Goal: Transaction & Acquisition: Purchase product/service

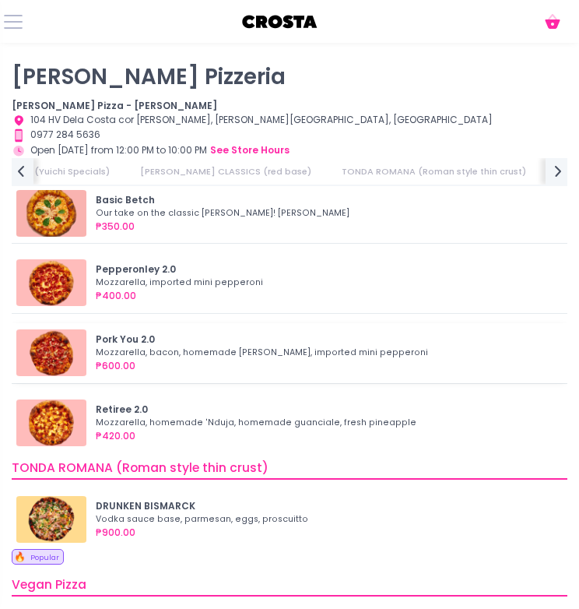
scroll to position [110, 0]
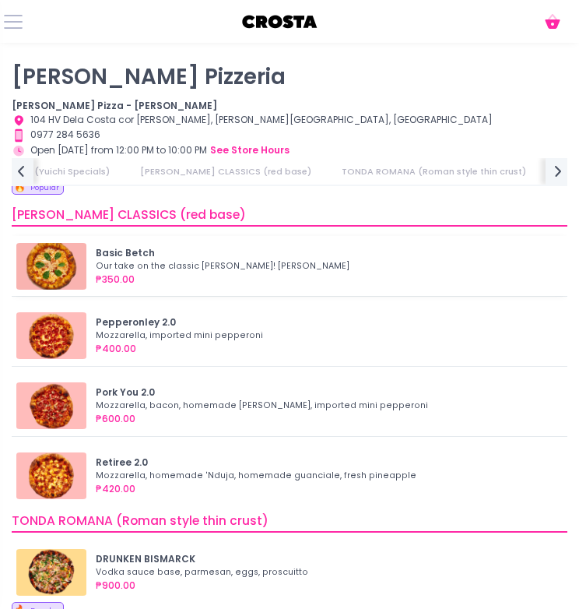
click at [181, 260] on div "Our take on the classic Margherita! Mozzarella, basil" at bounding box center [325, 266] width 458 height 12
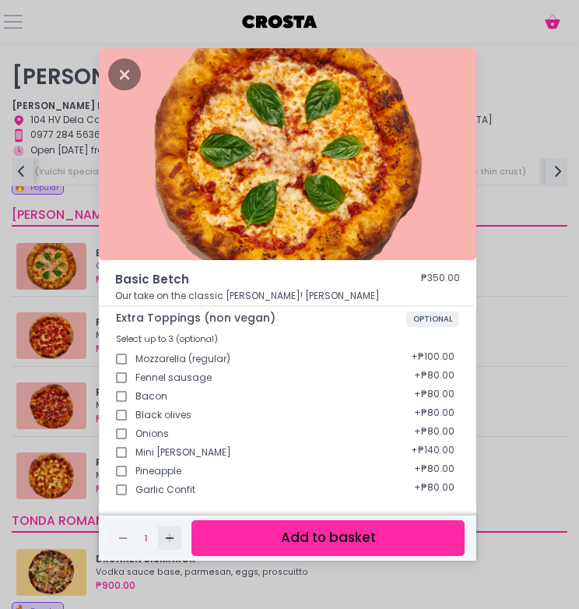
click at [171, 536] on icon "Add Created with Sketch." at bounding box center [169, 538] width 12 height 12
click at [293, 538] on button "Add to basket" at bounding box center [328, 537] width 273 height 35
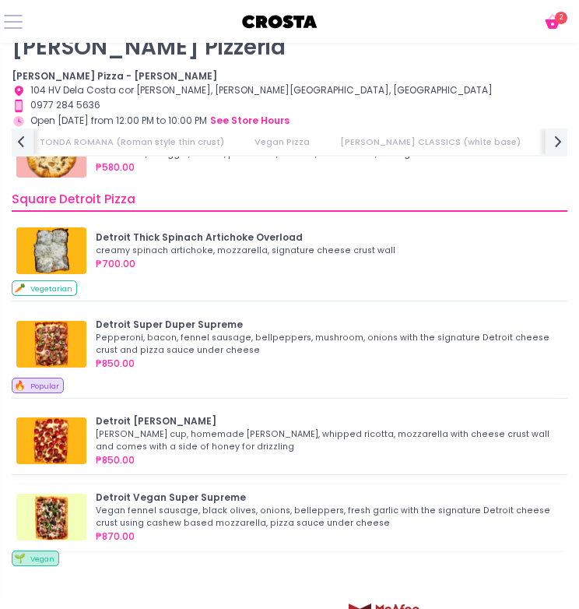
scroll to position [0, 493]
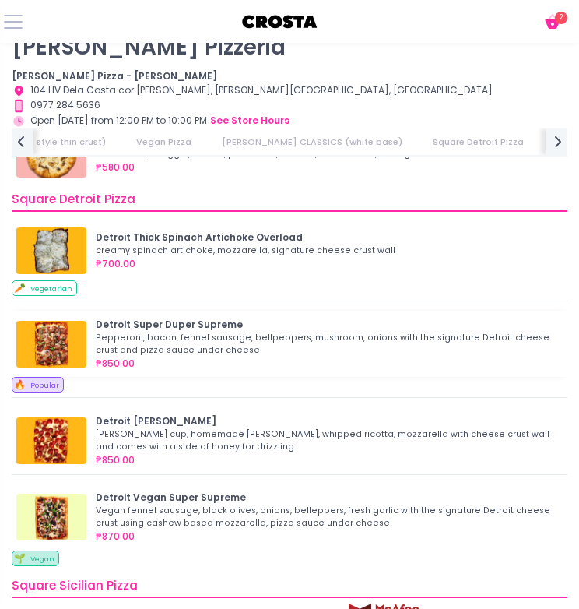
click at [212, 332] on div "Pepperoni, bacon, fennel sausage, bellpeppers, mushroom, onions with the signat…" at bounding box center [325, 344] width 458 height 25
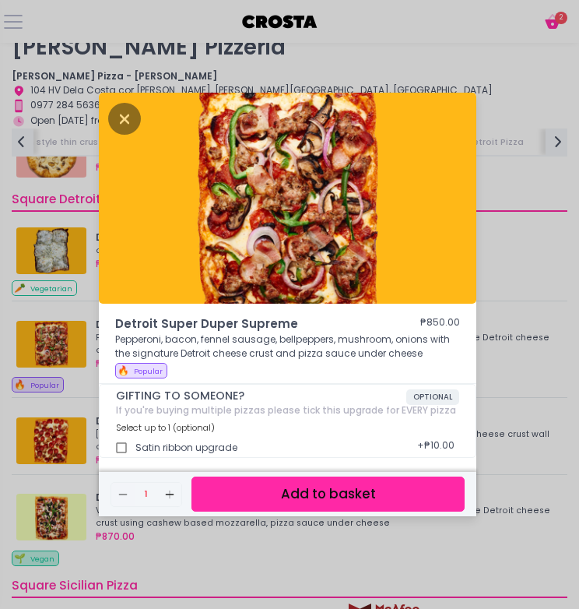
click at [324, 497] on button "Add to basket" at bounding box center [328, 493] width 273 height 35
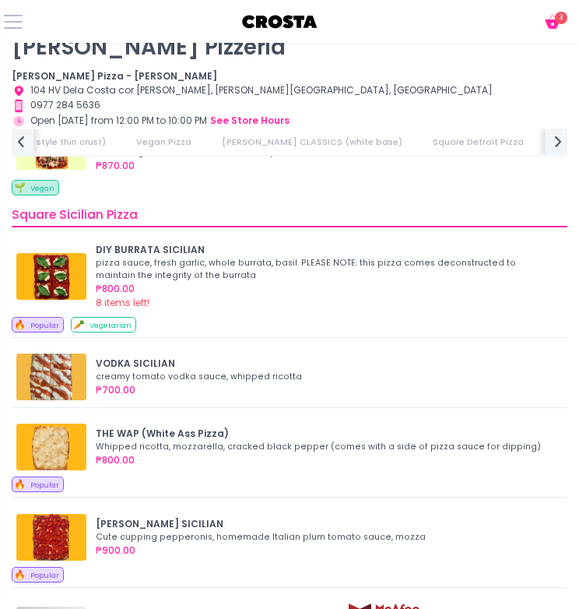
scroll to position [1519, 0]
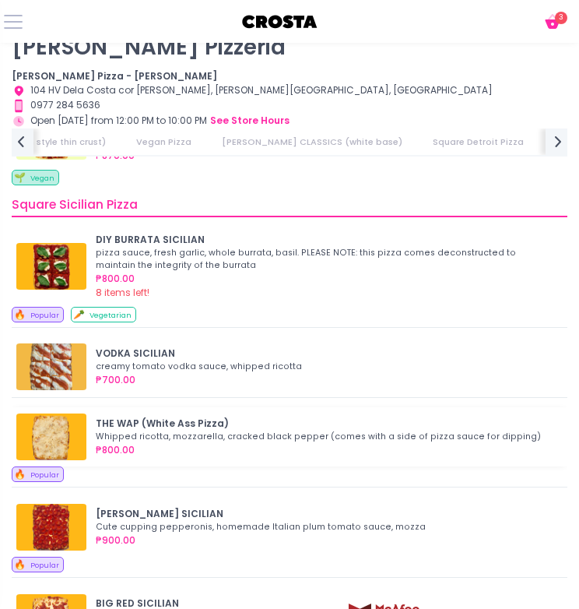
click at [251, 431] on div "Whipped ricotta, mozzarella, cracked black pepper (comes with a side of pizza s…" at bounding box center [325, 437] width 458 height 12
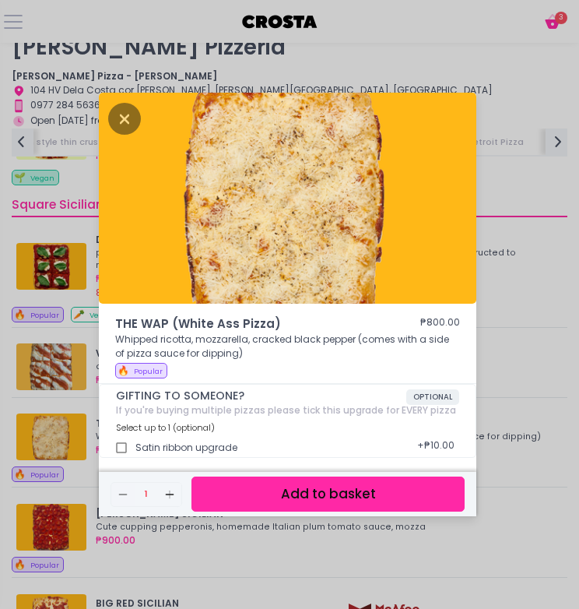
click at [308, 499] on button "Add to basket" at bounding box center [328, 493] width 273 height 35
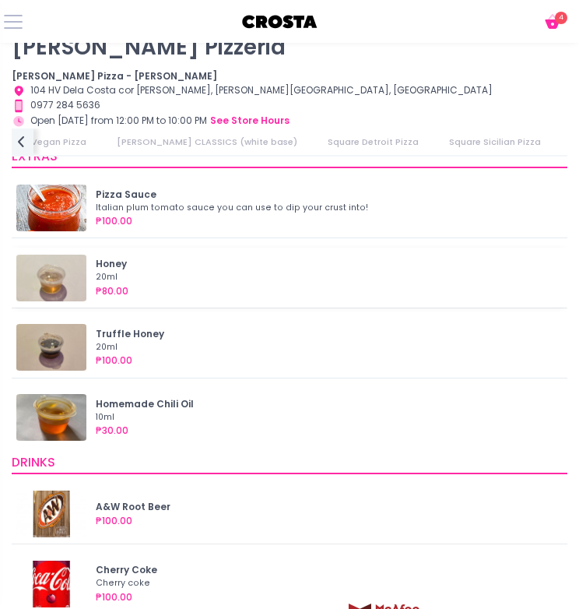
scroll to position [2043, 0]
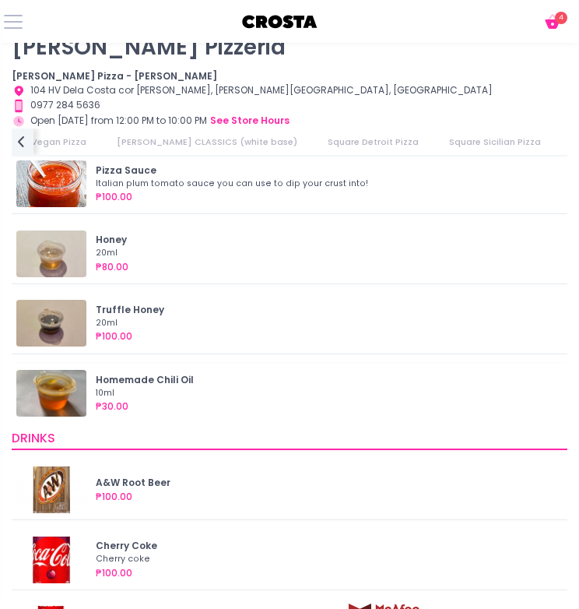
click at [198, 407] on div "₱30.00" at bounding box center [327, 406] width 462 height 14
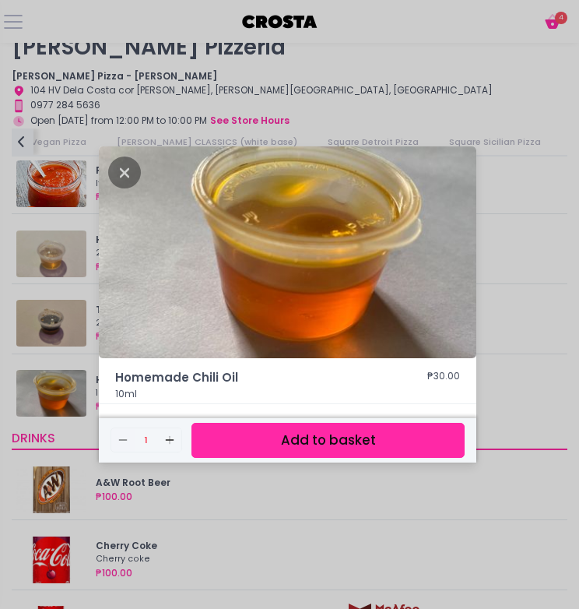
click at [272, 435] on button "Add to basket" at bounding box center [328, 440] width 273 height 35
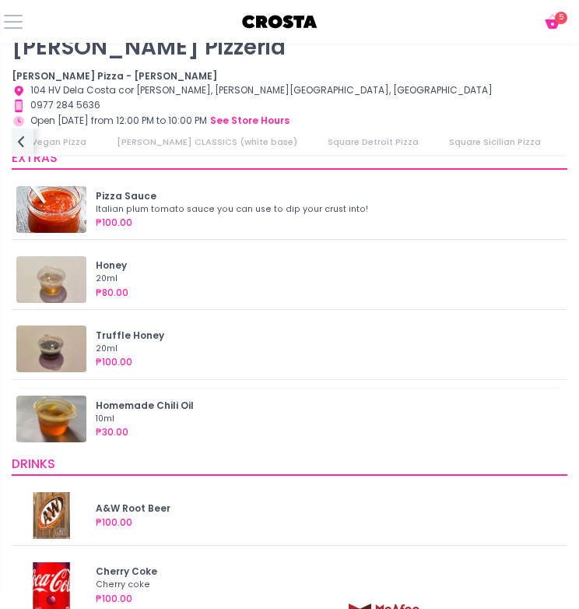
scroll to position [2016, 0]
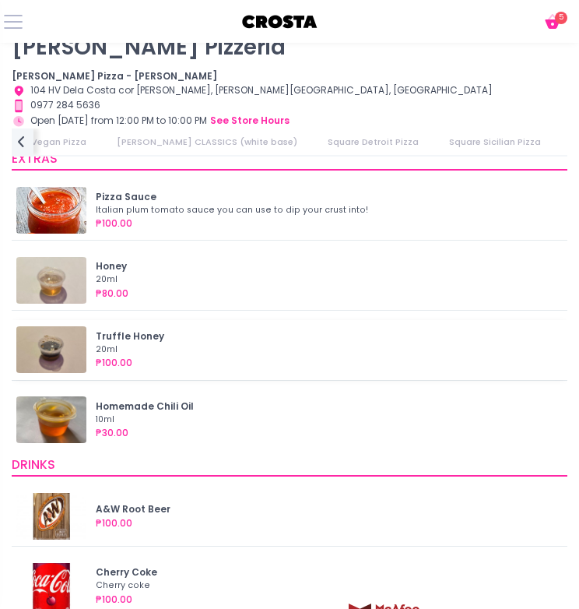
click at [207, 343] on div "Truffle Honey" at bounding box center [327, 336] width 462 height 14
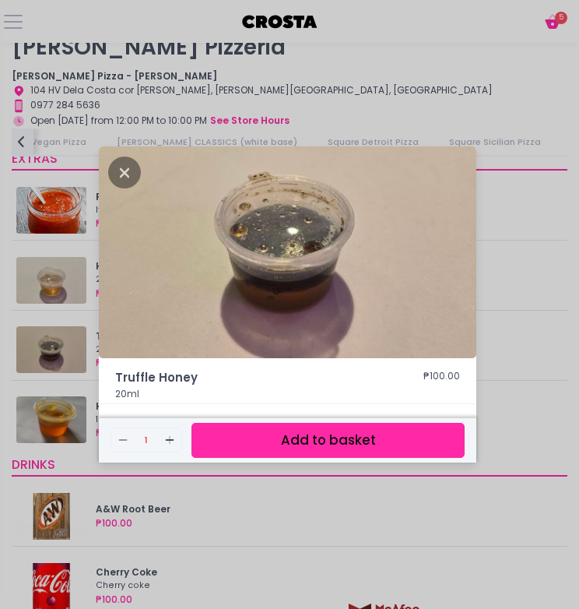
click at [169, 495] on div "Truffle Honey ₱100.00 20ml Remove Created with Sketch. 1 Add Created with Sketc…" at bounding box center [289, 304] width 579 height 609
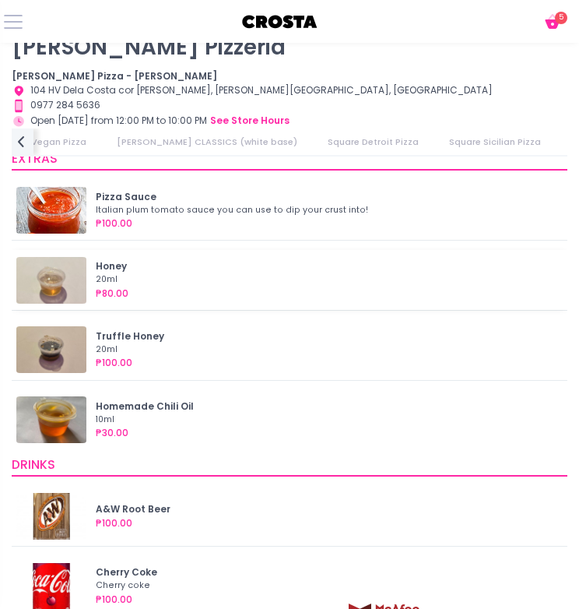
click at [188, 276] on div "20ml" at bounding box center [325, 279] width 458 height 12
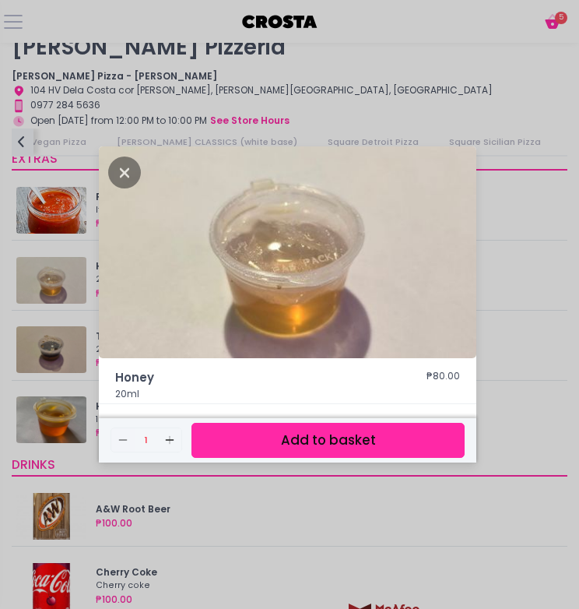
click at [257, 506] on div "Honey ₱80.00 20ml Remove Created with Sketch. 1 Add Created with Sketch. Add to…" at bounding box center [289, 304] width 579 height 609
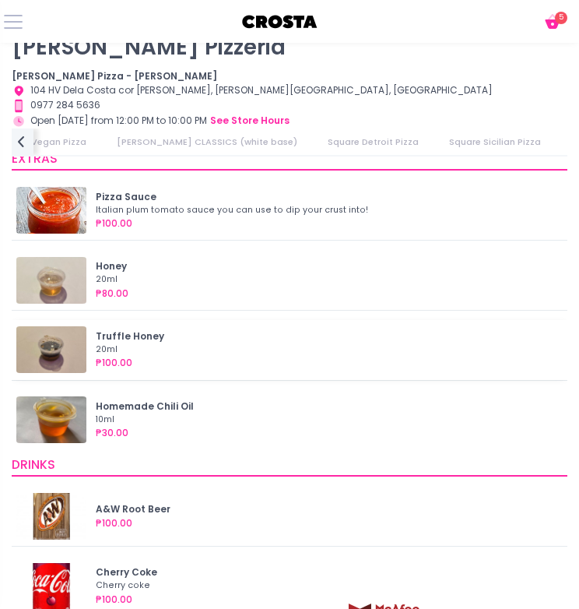
click at [191, 352] on div "20ml" at bounding box center [325, 349] width 458 height 12
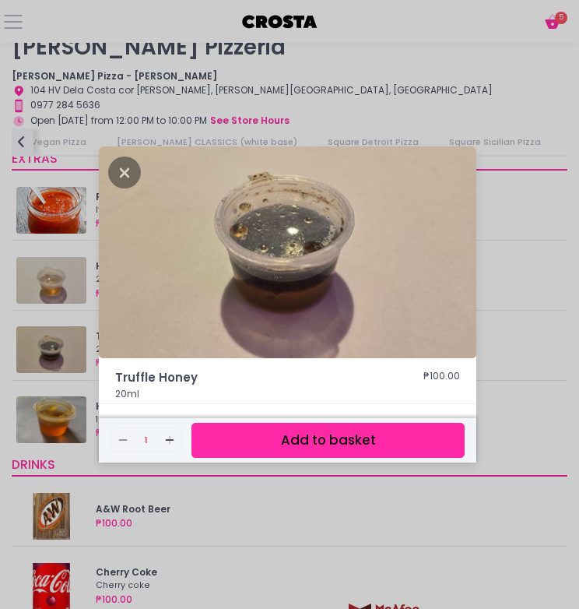
click at [329, 441] on button "Add to basket" at bounding box center [328, 440] width 273 height 35
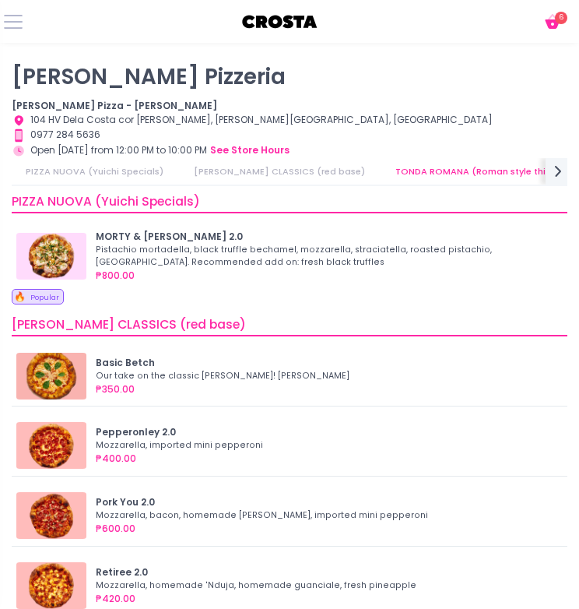
scroll to position [0, 0]
click at [559, 12] on span "6" at bounding box center [561, 18] width 12 height 12
click at [551, 27] on icon at bounding box center [552, 23] width 15 height 9
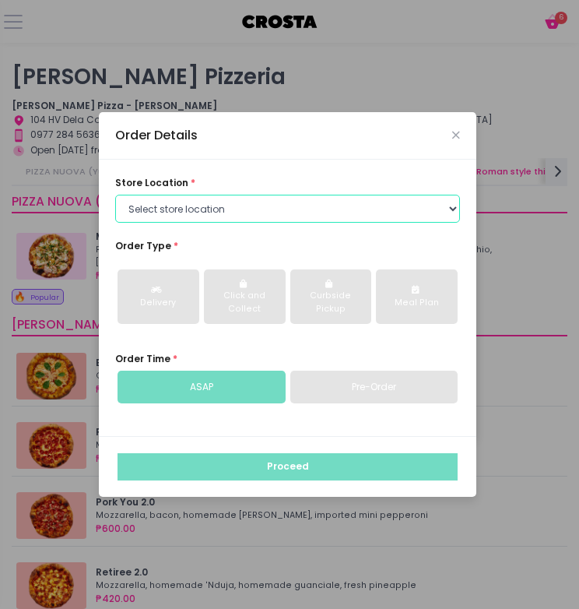
select select "5fabb2e53664a8677beaeb89"
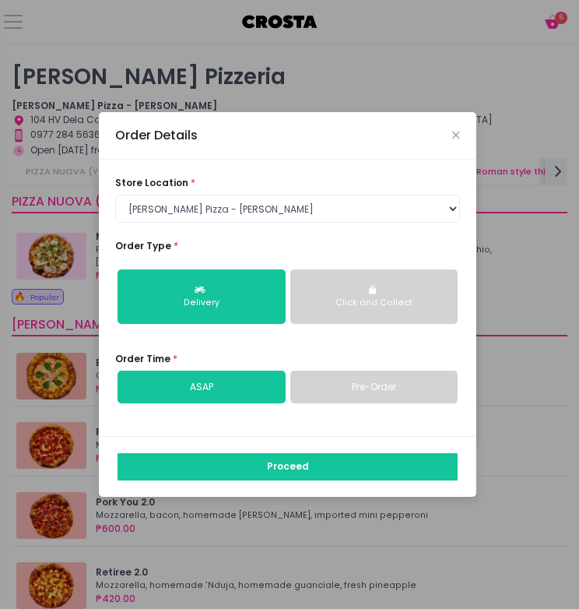
click at [341, 387] on link "Pre-Order" at bounding box center [374, 387] width 168 height 33
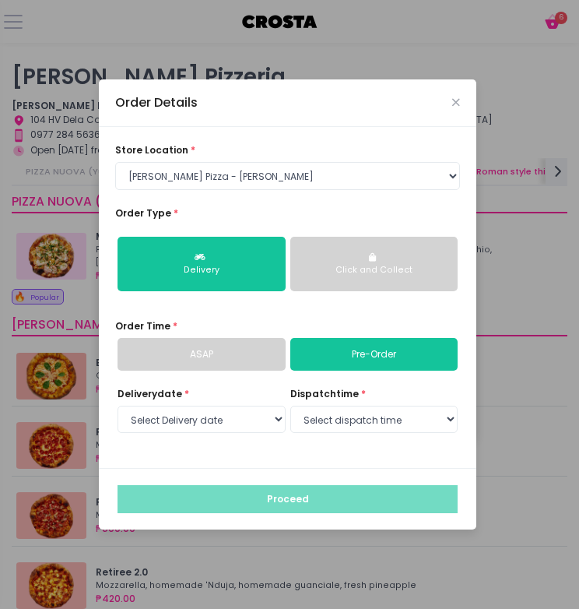
scroll to position [66, 0]
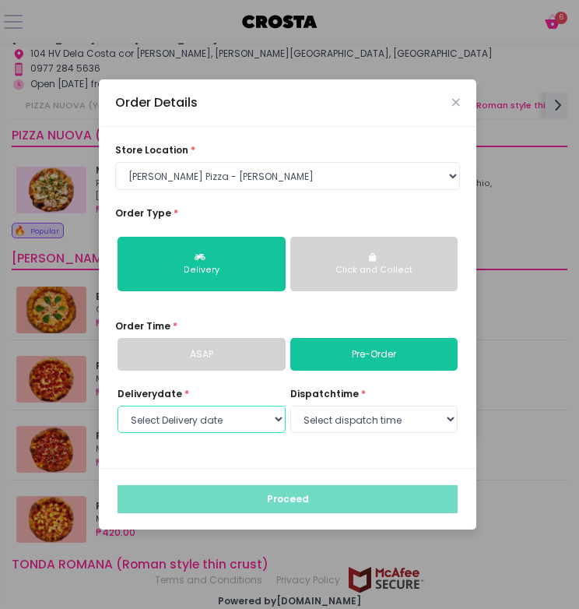
select select "2025-10-04"
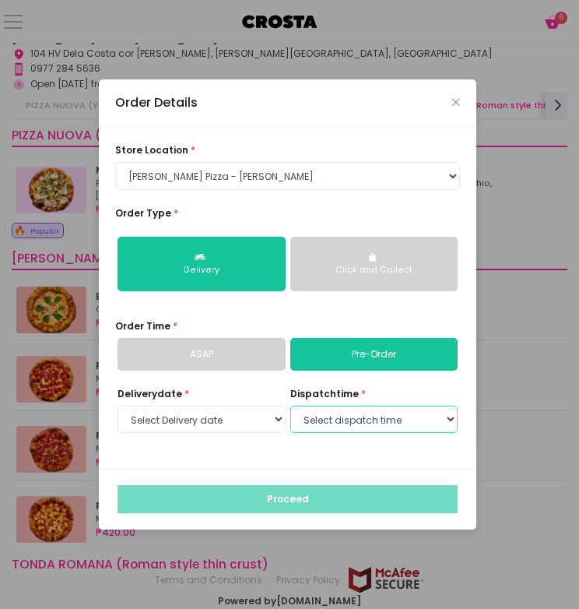
select select "14:30"
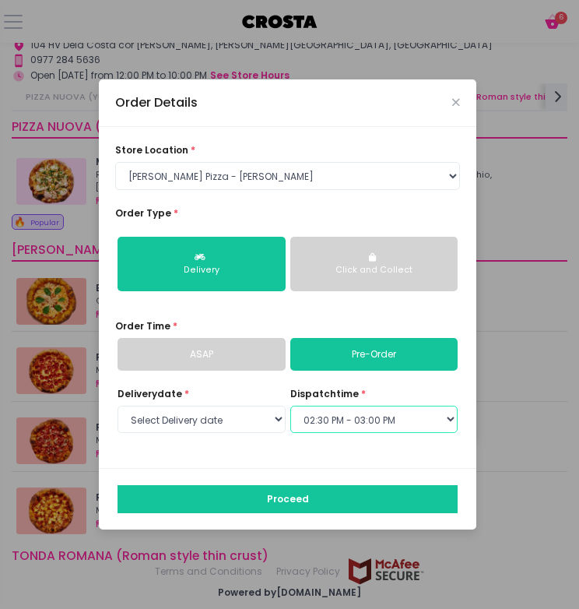
scroll to position [74, 0]
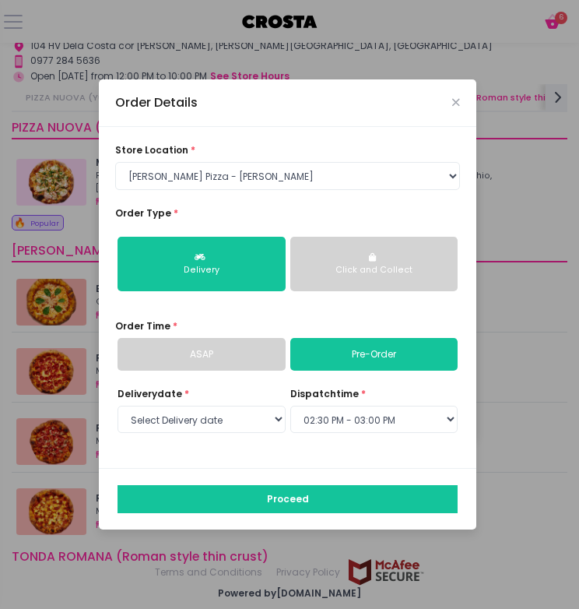
click at [362, 360] on link "Pre-Order" at bounding box center [374, 354] width 168 height 33
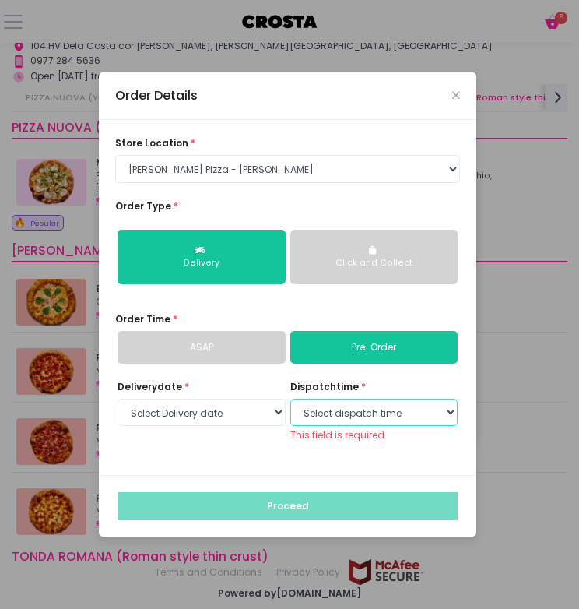
select select "14:00"
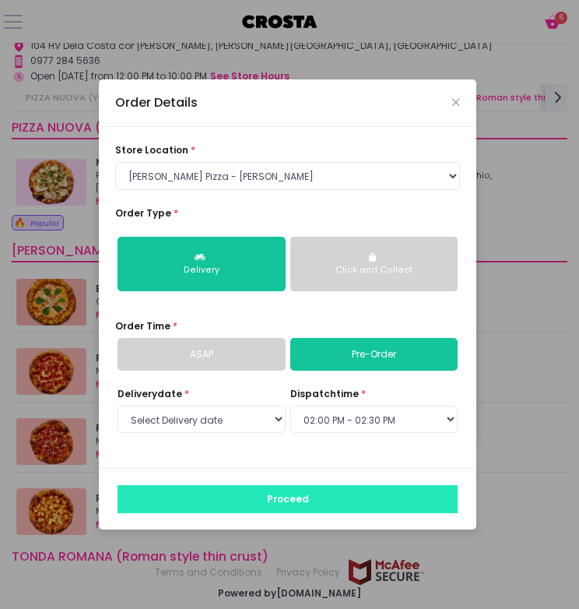
click at [326, 500] on button "Proceed" at bounding box center [288, 499] width 340 height 28
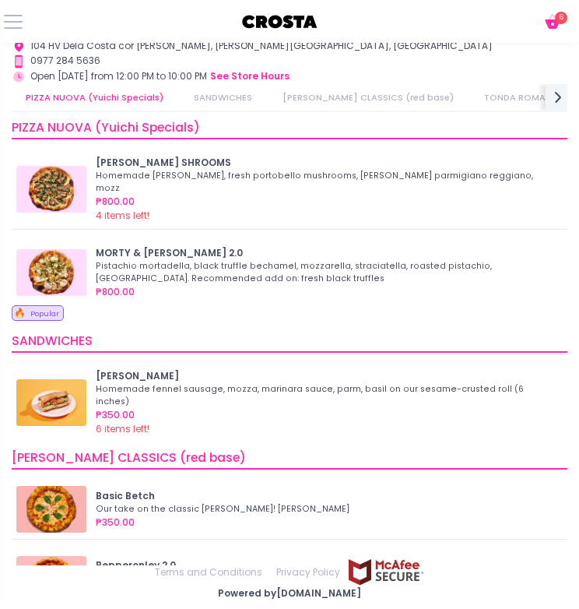
scroll to position [12, 0]
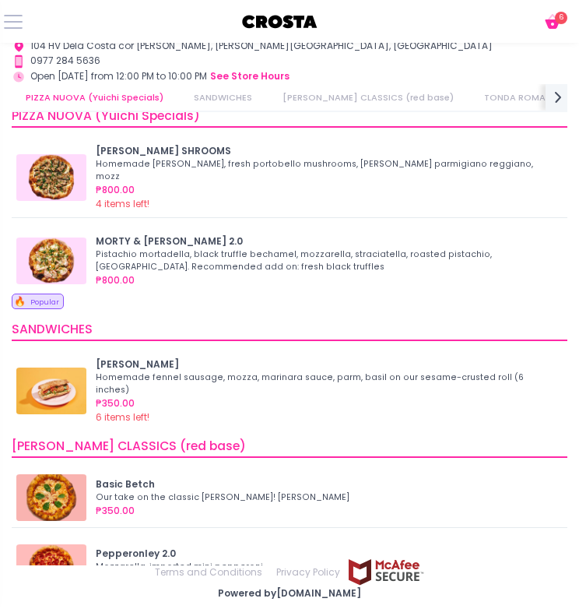
click at [550, 30] on icon "Cart Created with Sketch." at bounding box center [552, 21] width 19 height 19
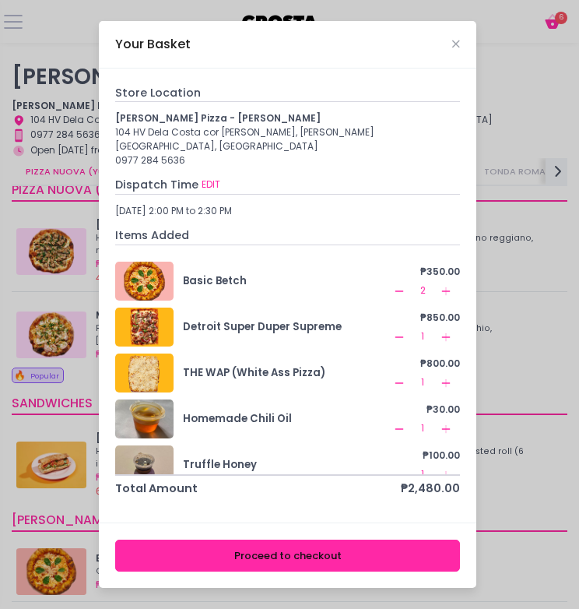
scroll to position [0, 0]
click at [265, 548] on button "Proceed to checkout" at bounding box center [287, 556] width 345 height 32
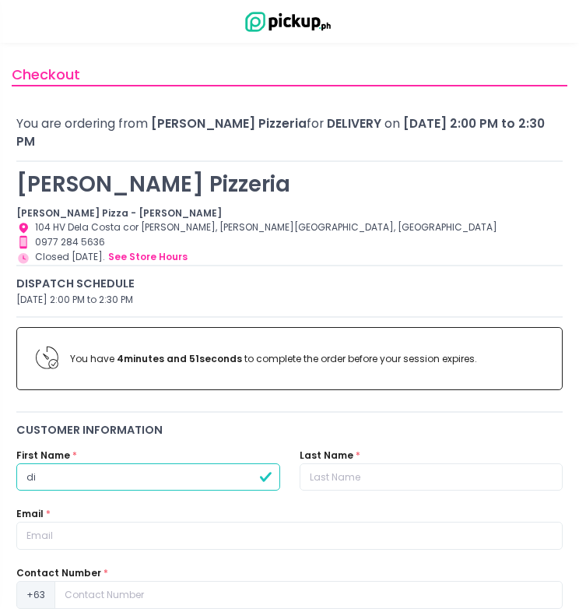
type input "d"
type input "D"
type input "jonathan"
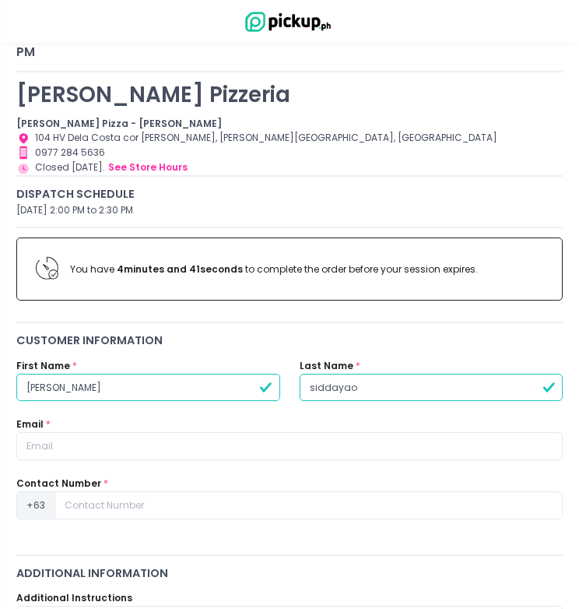
scroll to position [104, 0]
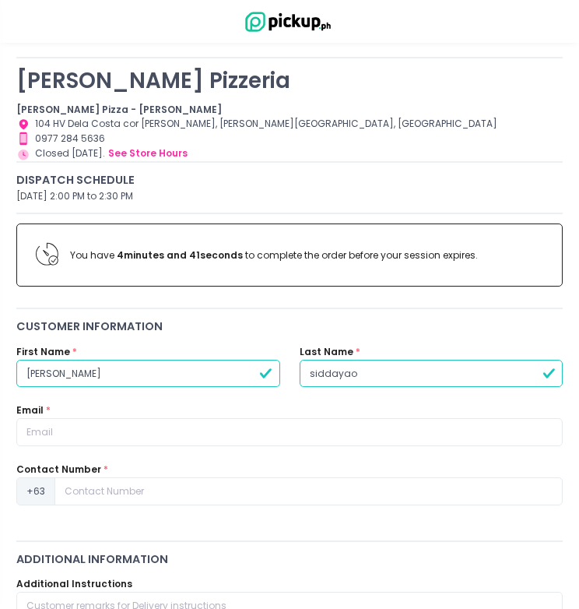
type input "siddayao"
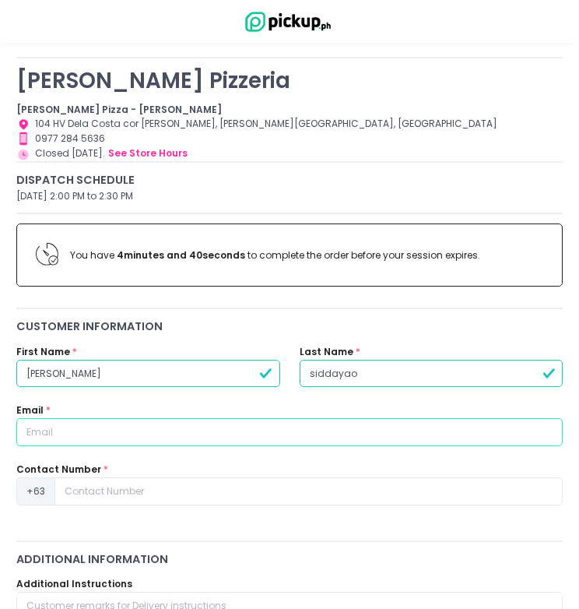
type input "d"
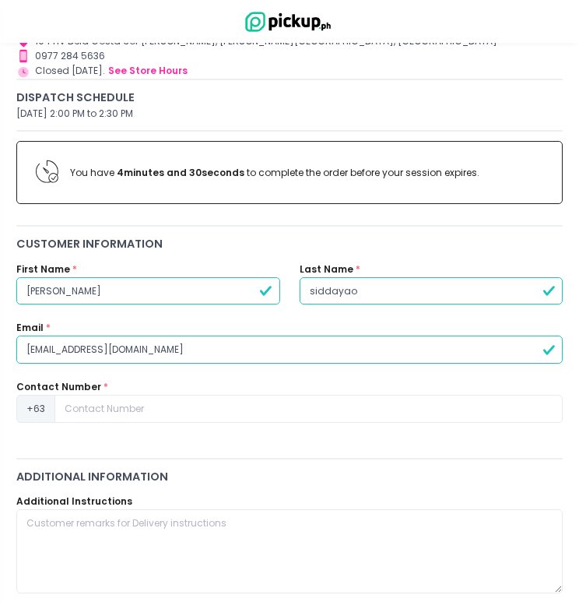
scroll to position [209, 0]
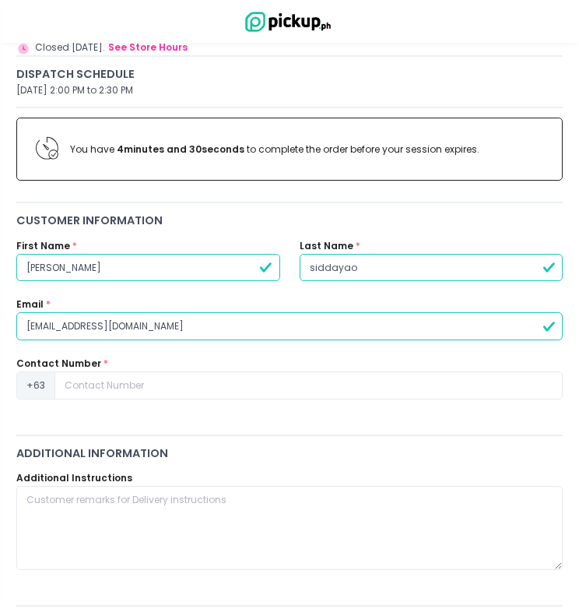
type input "dianapenaflor1991@gmail.com"
click at [95, 357] on label "Contact Number" at bounding box center [58, 364] width 85 height 14
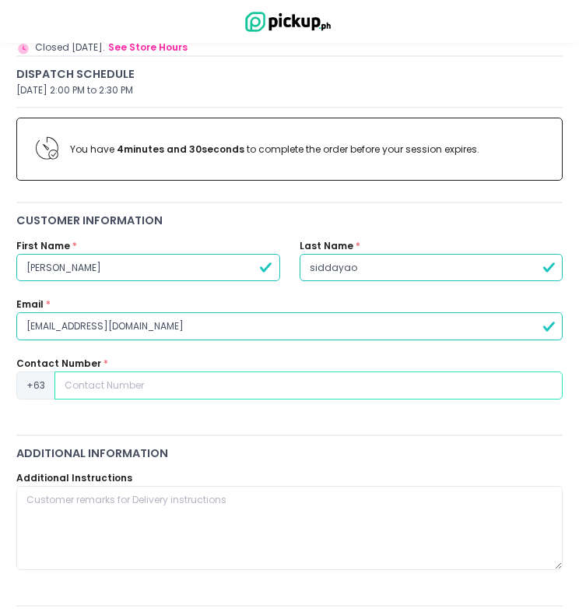
click at [93, 371] on input at bounding box center [308, 385] width 508 height 28
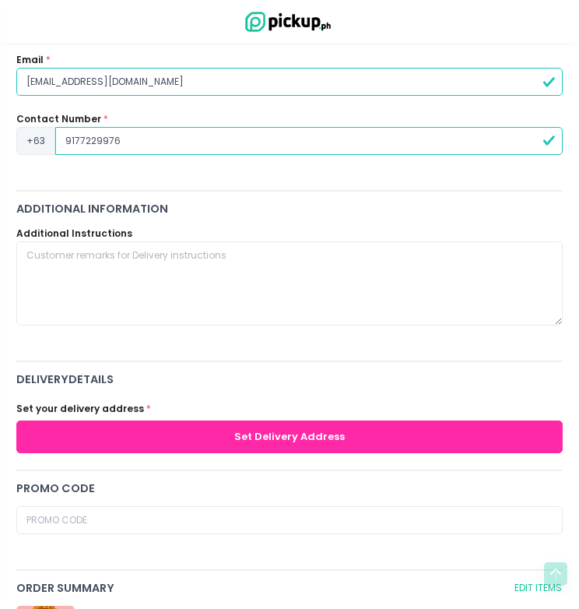
scroll to position [462, 0]
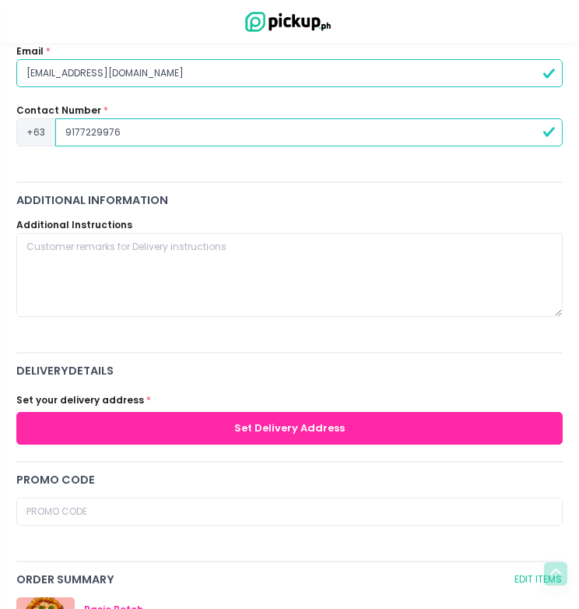
type input "9177229976"
click at [62, 412] on button "Set Delivery Address" at bounding box center [289, 428] width 547 height 32
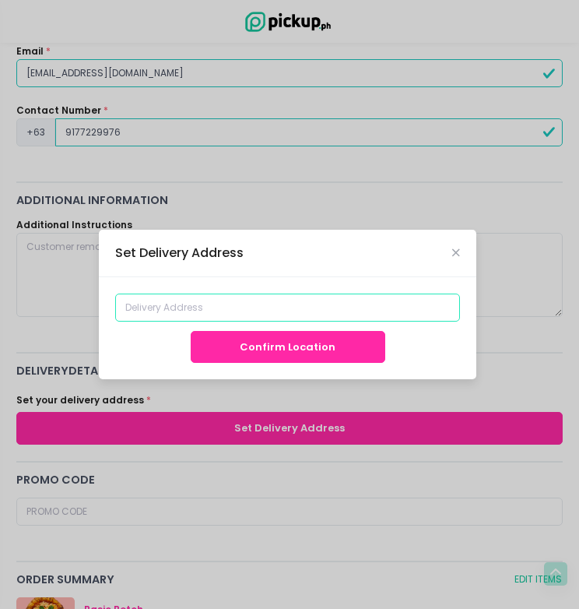
click at [177, 305] on input at bounding box center [287, 308] width 345 height 28
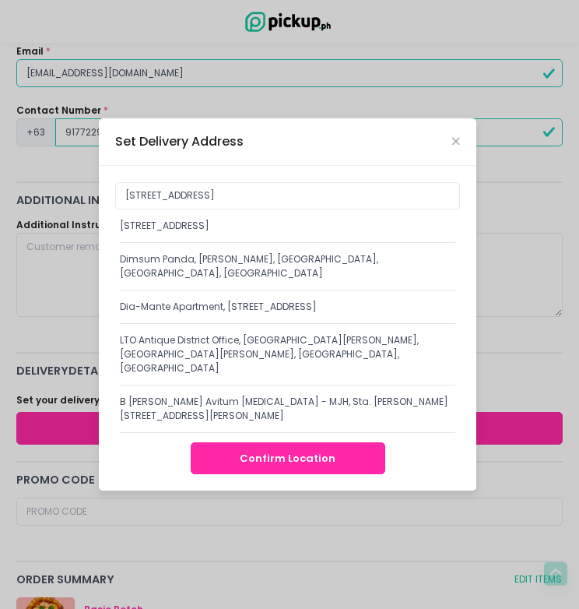
click at [204, 230] on div "6 Maginoo, Diliman, Quezon City, Metro Manila, Philippines" at bounding box center [288, 226] width 336 height 14
type input "6 Maginoo, Diliman, Quezon City, Metro Manila, Philippines"
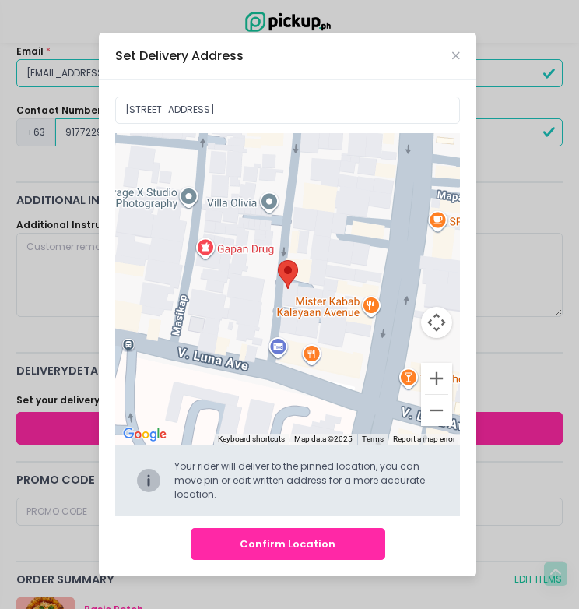
click at [275, 547] on button "Confirm Location" at bounding box center [288, 544] width 195 height 32
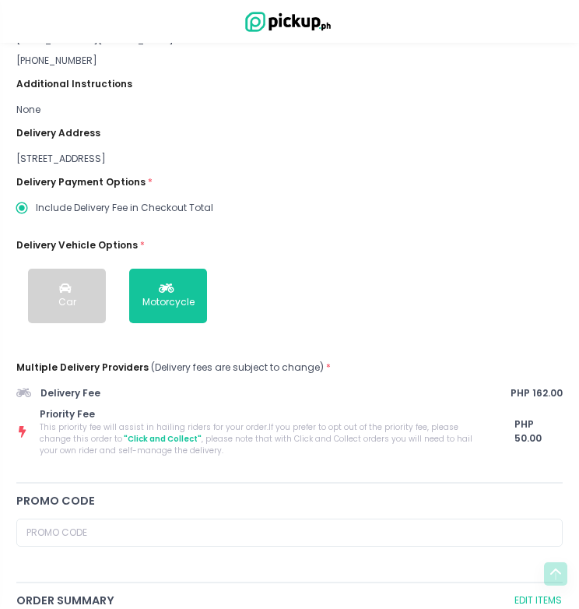
click at [124, 433] on span ""Click and Collect"" at bounding box center [161, 439] width 79 height 12
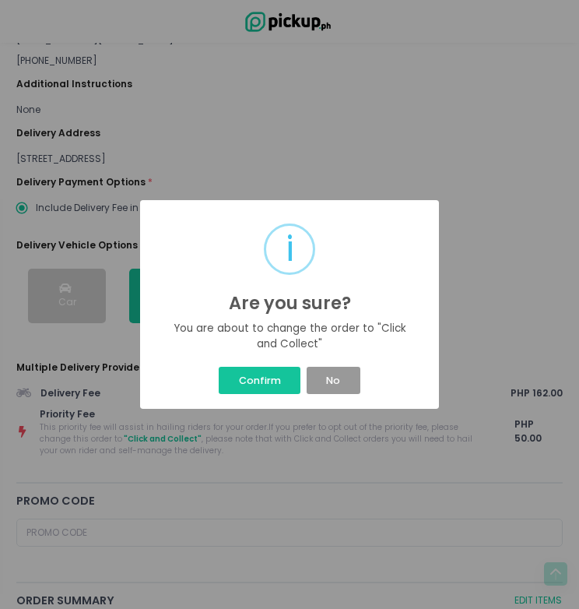
click at [351, 381] on button "No" at bounding box center [334, 380] width 54 height 27
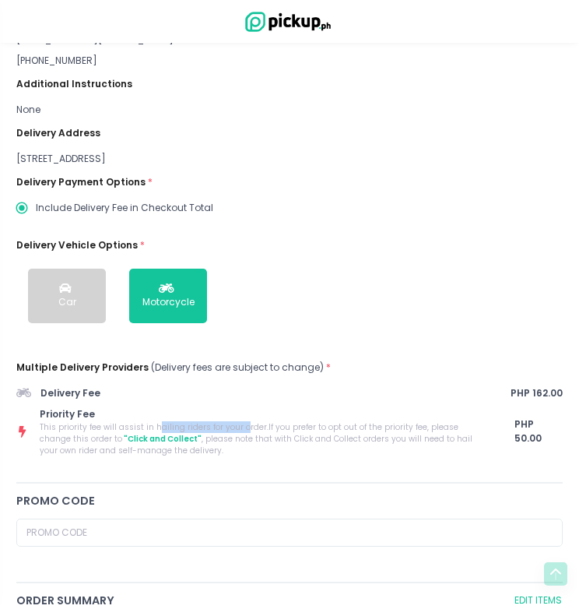
drag, startPoint x: 151, startPoint y: 410, endPoint x: 257, endPoint y: 414, distance: 106.0
click at [255, 421] on span "This priority fee will assist in hailing riders for your order. If you prefer t…" at bounding box center [266, 438] width 452 height 35
click at [257, 421] on span "This priority fee will assist in hailing riders for your order. If you prefer t…" at bounding box center [266, 438] width 452 height 35
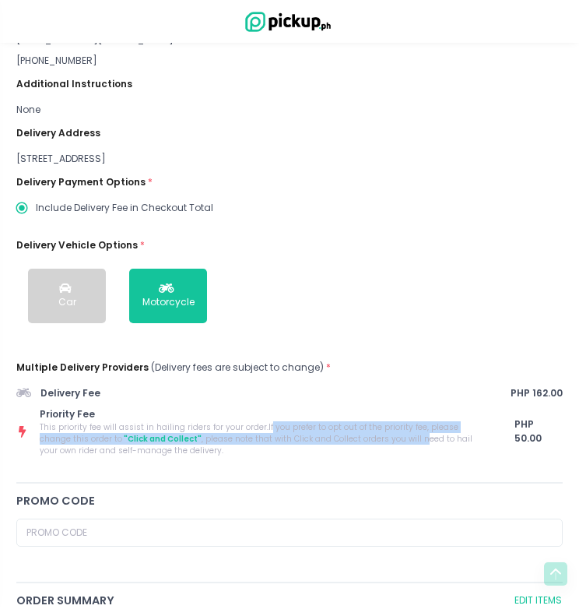
drag, startPoint x: 258, startPoint y: 408, endPoint x: 410, endPoint y: 434, distance: 153.2
click at [403, 433] on span "This priority fee will assist in hailing riders for your order. If you prefer t…" at bounding box center [266, 438] width 452 height 35
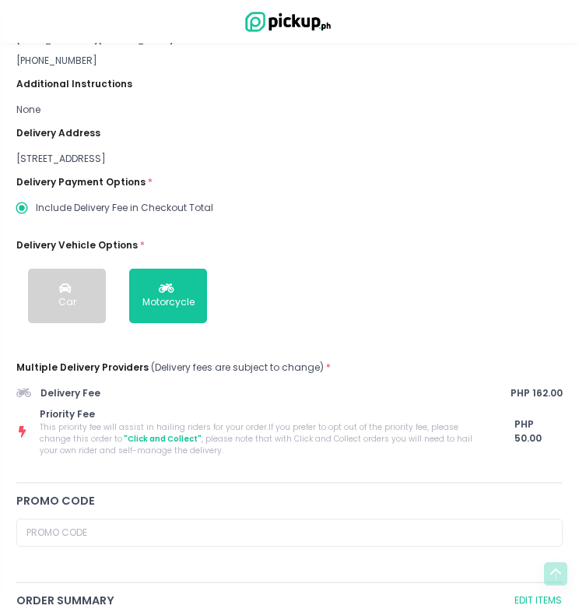
click at [381, 431] on span "This priority fee will assist in hailing riders for your order. If you prefer t…" at bounding box center [266, 438] width 452 height 35
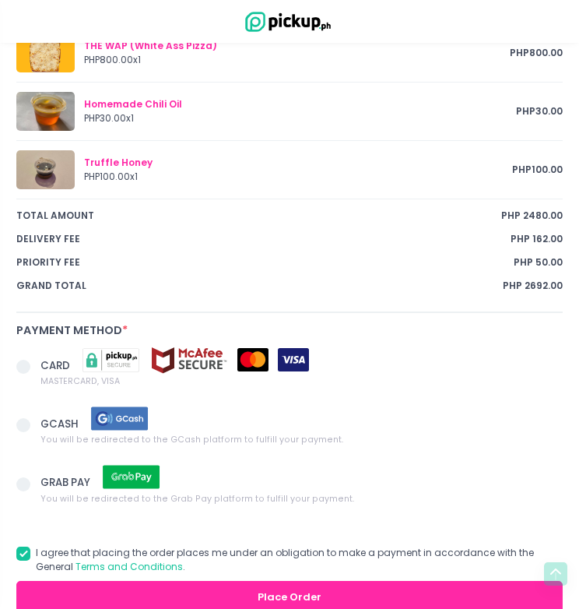
scroll to position [1165, 0]
click at [19, 418] on span at bounding box center [23, 425] width 14 height 14
click at [36, 417] on input "GCASH You will be redirected to the GCash platform to fulfill your payment." at bounding box center [41, 422] width 10 height 10
radio input "true"
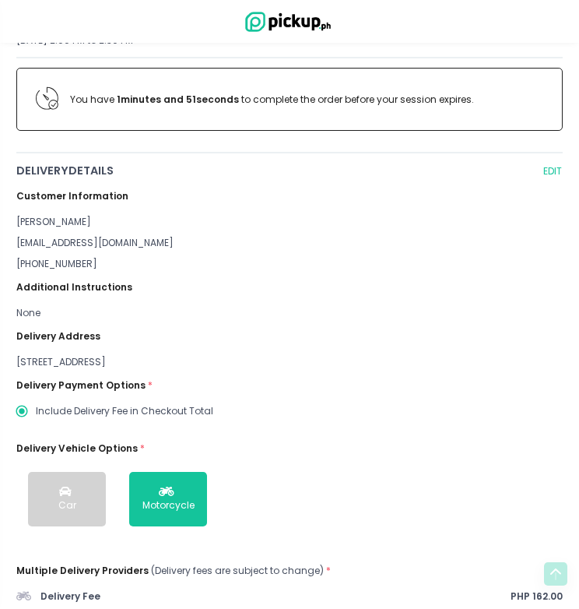
scroll to position [238, 0]
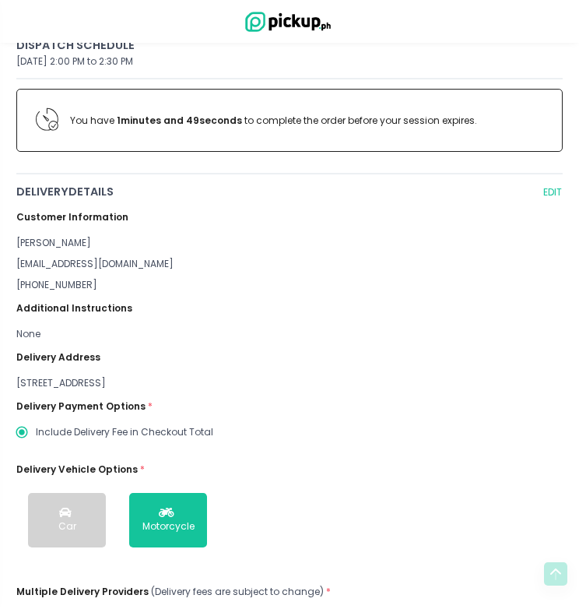
click at [207, 376] on div "6 Maginoo, Diliman, Quezon City, Metro Manila, Philippines" at bounding box center [289, 383] width 547 height 14
click at [30, 352] on div "Customer Information jonathan siddayao dianapenaflor1991@gmail.com +63917722997…" at bounding box center [289, 441] width 547 height 480
click at [27, 376] on div "6 Maginoo, Diliman, Quezon City, Metro Manila, Philippines" at bounding box center [289, 383] width 547 height 14
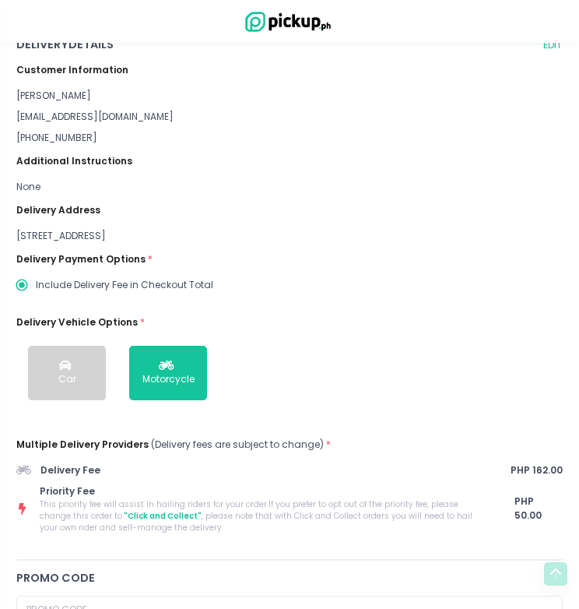
scroll to position [364, 0]
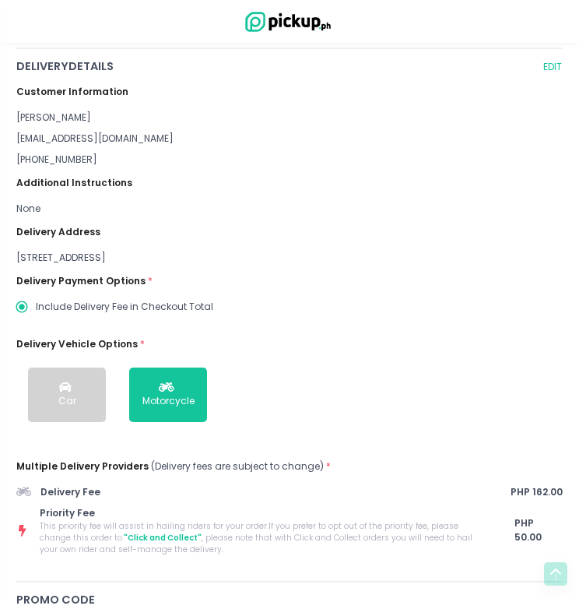
click at [69, 251] on div "6 Maginoo, Diliman, Quezon City, Metro Manila, Philippines" at bounding box center [289, 258] width 547 height 14
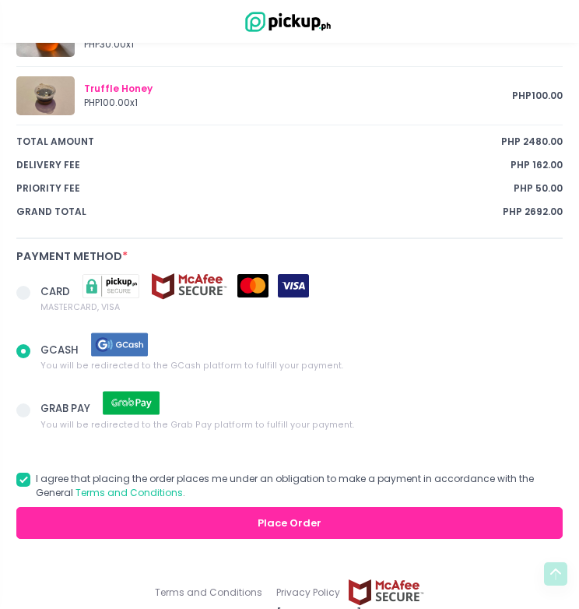
scroll to position [1238, 0]
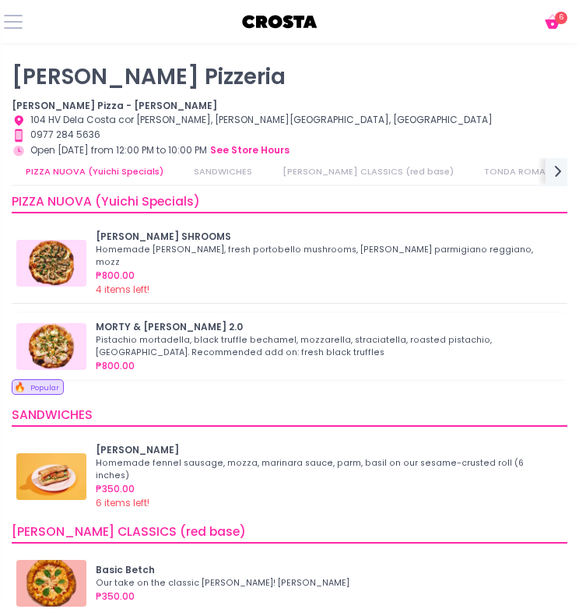
scroll to position [2, 0]
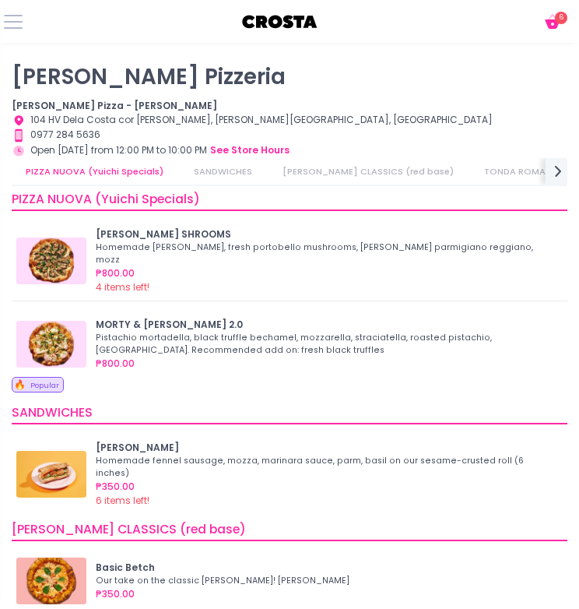
click at [548, 25] on icon at bounding box center [552, 23] width 15 height 9
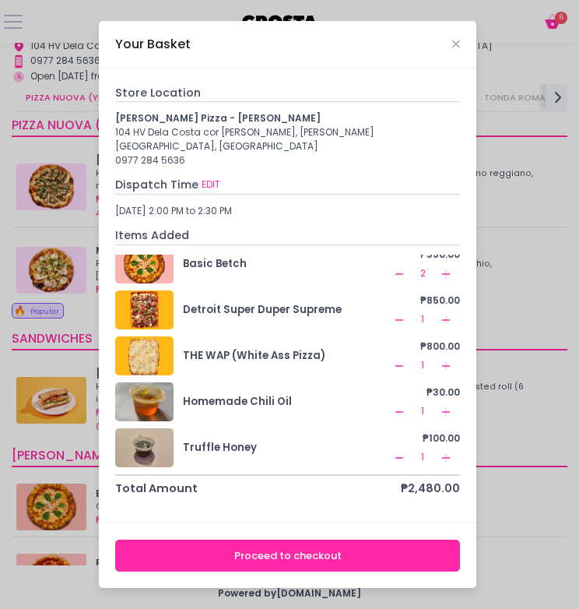
scroll to position [17, 0]
click at [273, 554] on button "Proceed to checkout" at bounding box center [287, 556] width 345 height 32
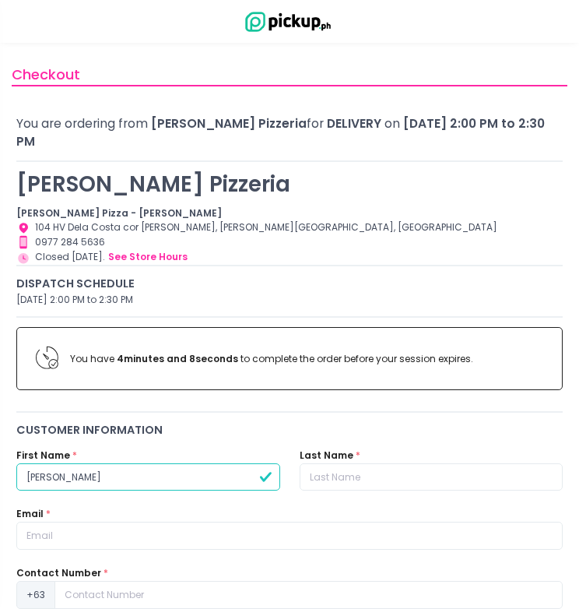
type input "diana"
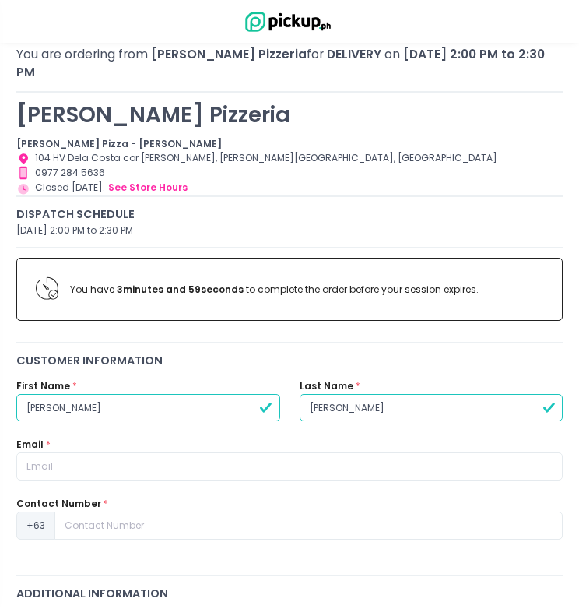
scroll to position [69, 0]
type input "penaflor"
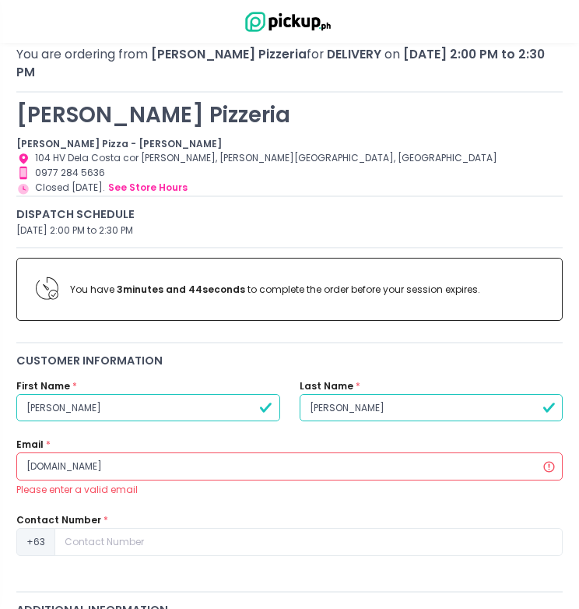
type input "dianapenaflor1991gmail.com"
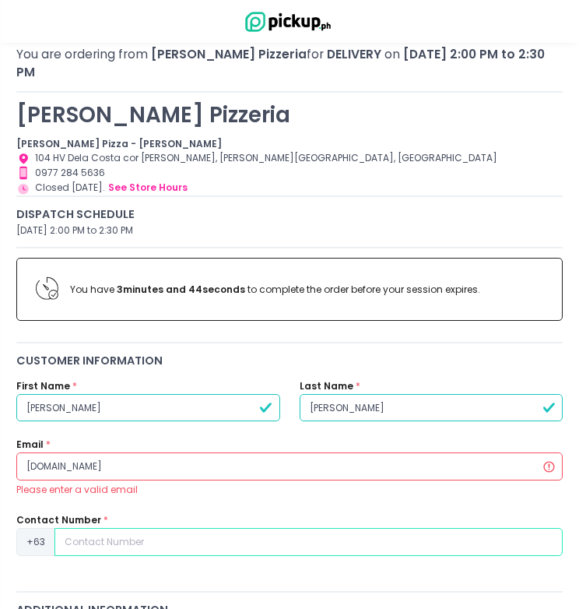
click at [113, 528] on input at bounding box center [308, 542] width 508 height 28
type input "9177229976"
drag, startPoint x: 93, startPoint y: 388, endPoint x: -6, endPoint y: 385, distance: 98.9
click at [0, 385] on html "Stockholm-icons / Text / Menu Created with Sketch. Home About Menu Checkout You…" at bounding box center [289, 235] width 579 height 609
type input "jonathan"
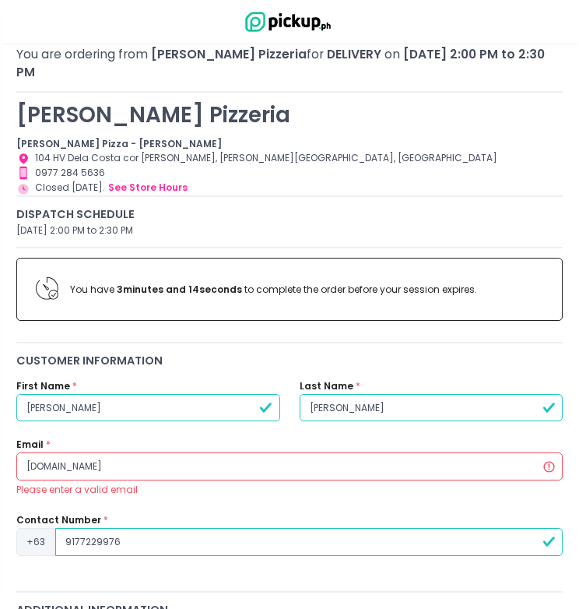
drag, startPoint x: 404, startPoint y: 397, endPoint x: 254, endPoint y: 380, distance: 151.2
click at [254, 380] on div "First Name * jonathan Last Name * penaflor" at bounding box center [290, 408] width 566 height 59
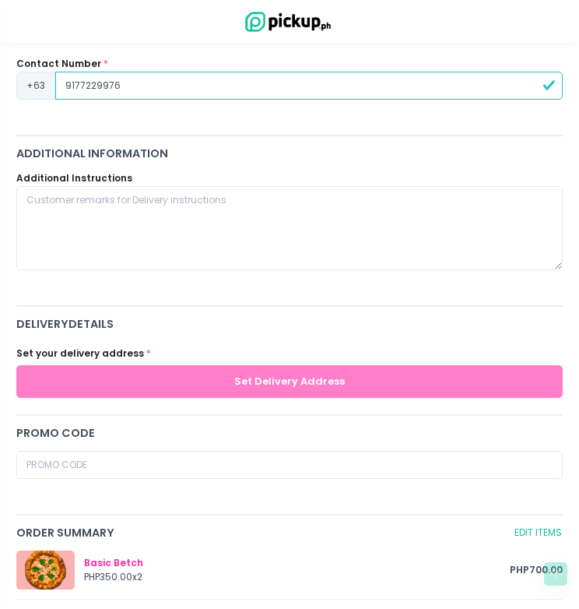
scroll to position [526, 0]
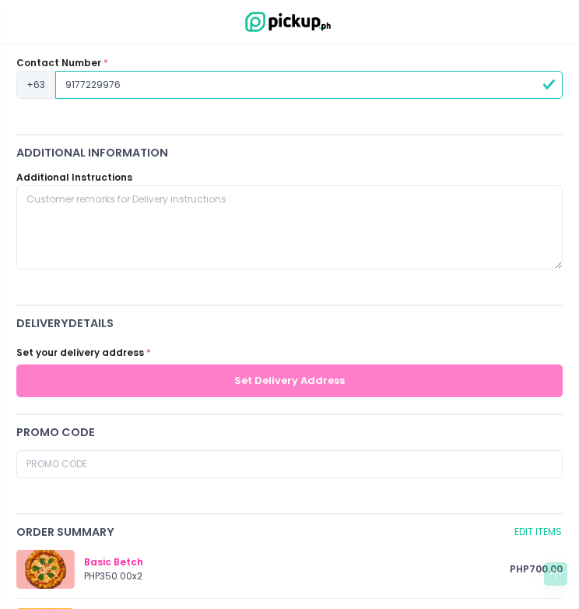
type input "siddayao"
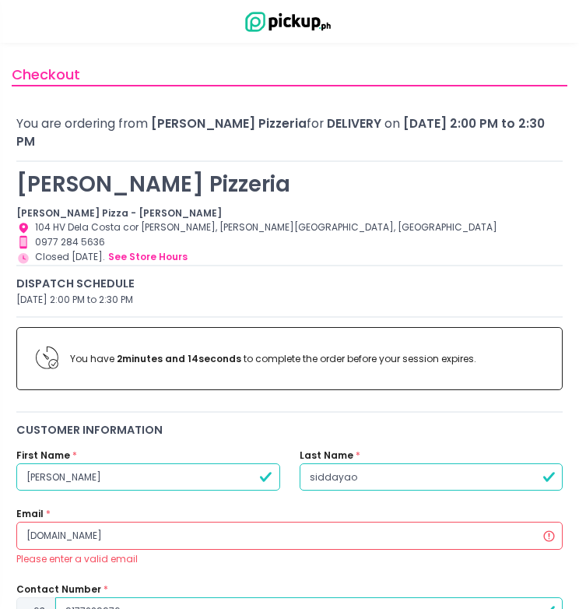
scroll to position [0, 0]
click at [56, 522] on input "dianapenaflor1991gmail.com" at bounding box center [289, 536] width 547 height 28
click at [190, 552] on div "Please enter a valid email" at bounding box center [289, 559] width 547 height 14
click at [113, 522] on input "dianapenaflor1991gmail.com" at bounding box center [289, 536] width 547 height 28
click at [200, 522] on input "dianapenaflor1991gmail.com" at bounding box center [289, 536] width 547 height 28
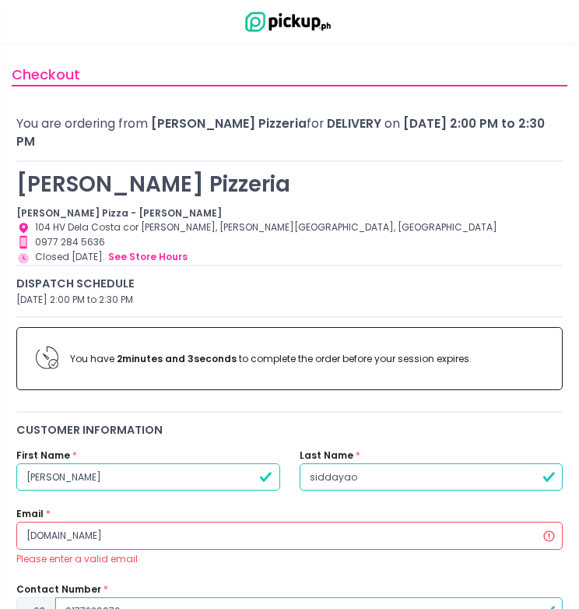
click at [550, 522] on input "dianapenaflor1991gmail.com" at bounding box center [289, 536] width 547 height 28
click at [536, 522] on input "dianapenaflor1991gmail.com" at bounding box center [289, 536] width 547 height 28
click at [534, 522] on input "dianapenaflor1991gmail.com" at bounding box center [289, 536] width 547 height 28
click at [530, 522] on input "dianapenaflor1991gmail.com" at bounding box center [289, 536] width 547 height 28
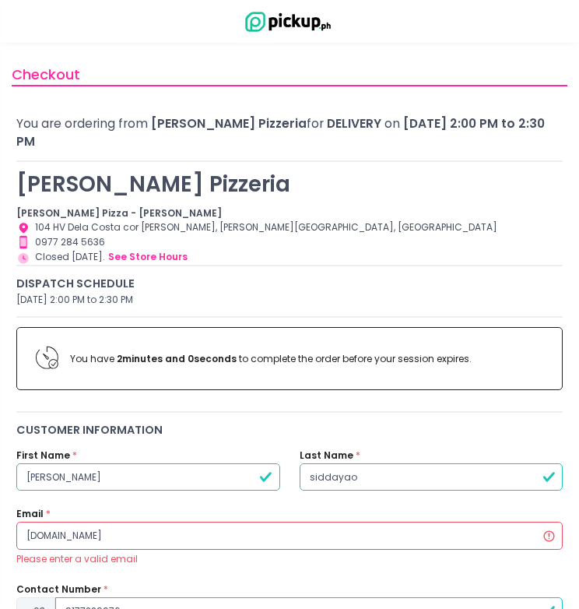
click at [298, 522] on input "dianapenaflor1991gmail.com" at bounding box center [289, 536] width 547 height 28
drag, startPoint x: 188, startPoint y: 519, endPoint x: -6, endPoint y: 519, distance: 194.6
click at [0, 519] on html "Stockholm-icons / Text / Menu Created with Sketch. Home About Menu Checkout You…" at bounding box center [289, 304] width 579 height 609
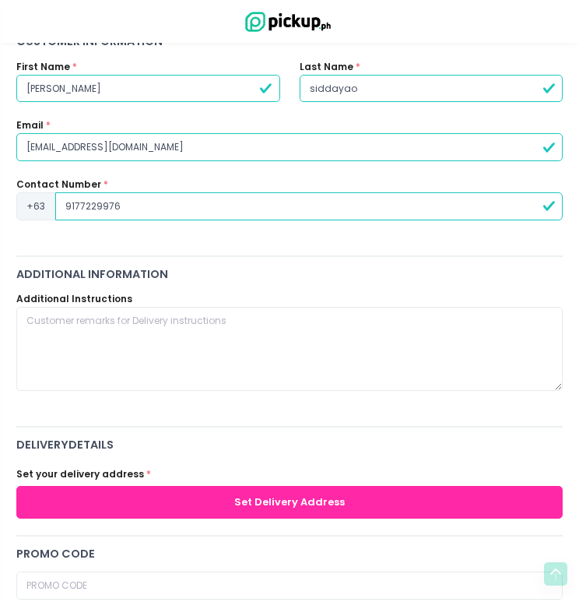
scroll to position [399, 0]
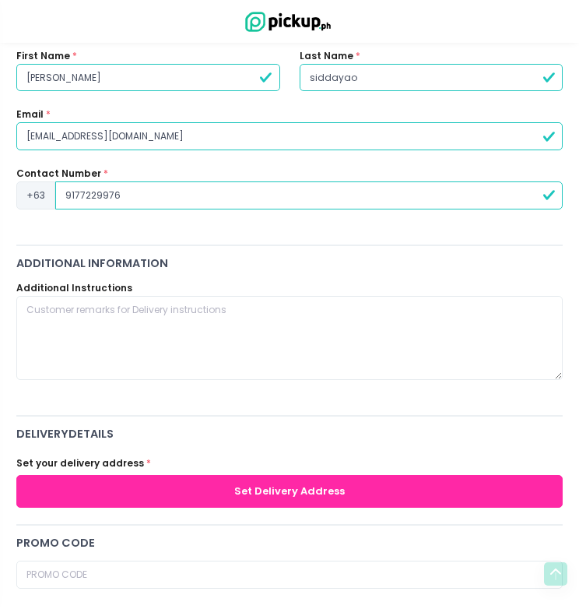
type input "dianapenaflor1991@gmail.com"
click at [149, 481] on button "Set Delivery Address" at bounding box center [289, 491] width 547 height 32
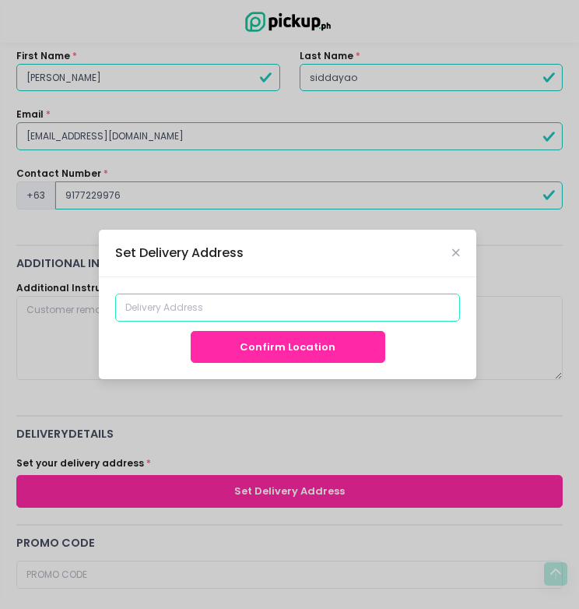
click at [293, 298] on input at bounding box center [287, 308] width 345 height 28
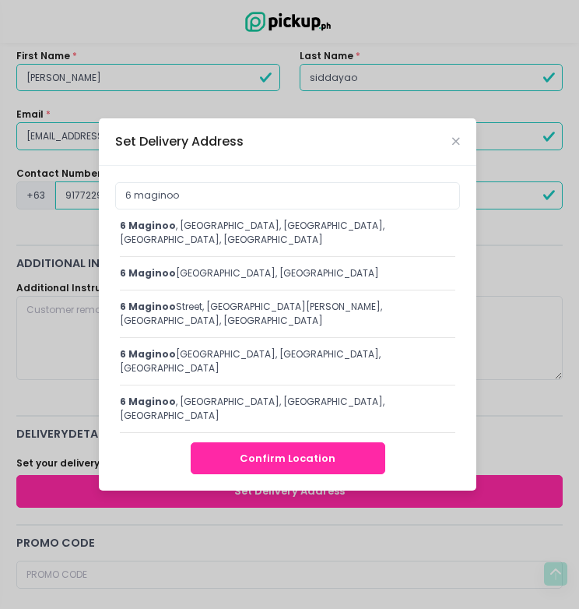
click at [279, 247] on div "6 maginoo , Diliman, Quezon City, Metro Manila, Philippines" at bounding box center [288, 233] width 336 height 28
type input "6 Maginoo, Diliman, Quezon City, Metro Manila, Philippines"
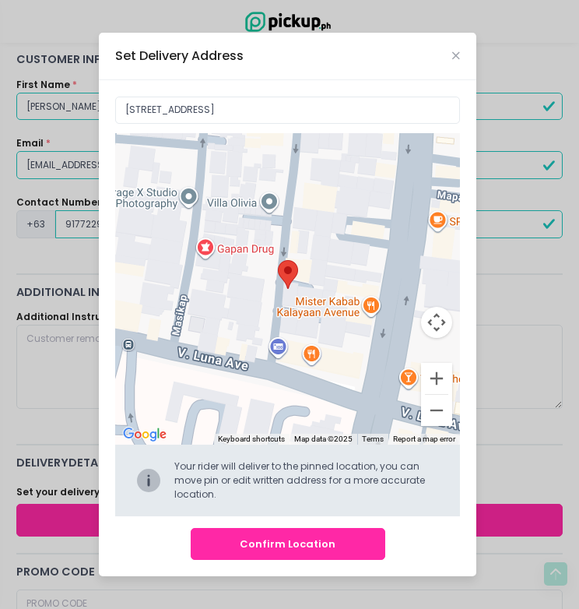
scroll to position [369, 0]
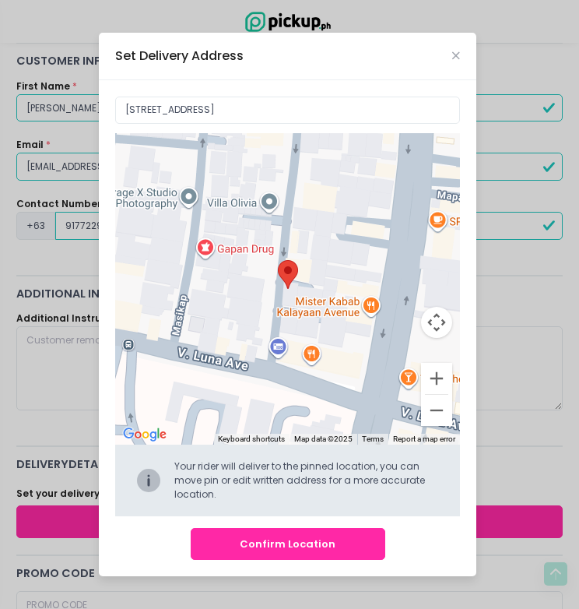
click at [275, 550] on button "Confirm Location" at bounding box center [288, 544] width 195 height 32
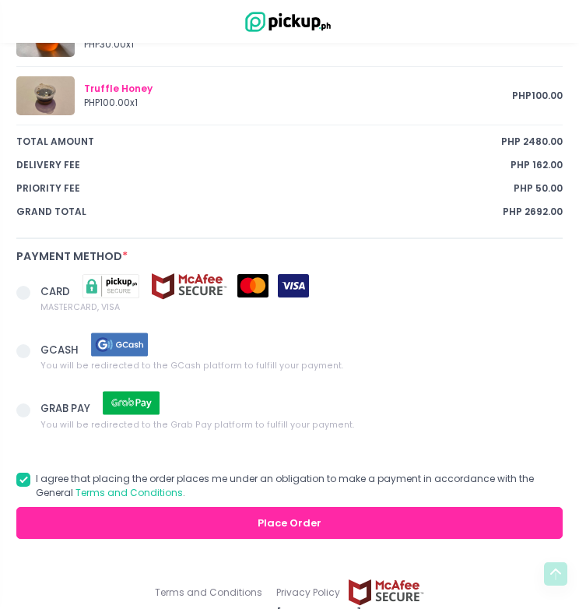
scroll to position [1238, 0]
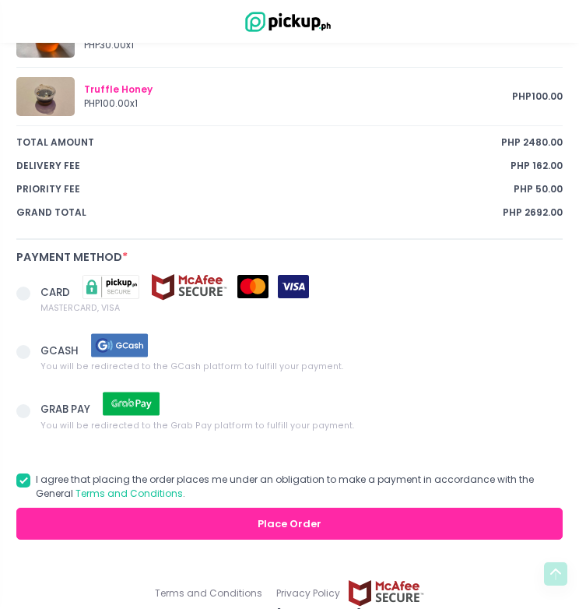
click at [21, 345] on span at bounding box center [23, 352] width 14 height 14
click at [36, 344] on input "GCASH You will be redirected to the GCash platform to fulfill your payment." at bounding box center [41, 349] width 10 height 10
click at [137, 508] on button "Place Order" at bounding box center [289, 524] width 547 height 32
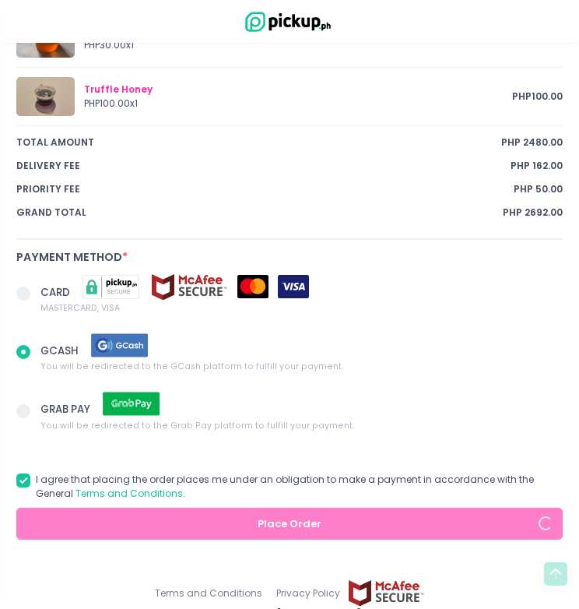
radio input "true"
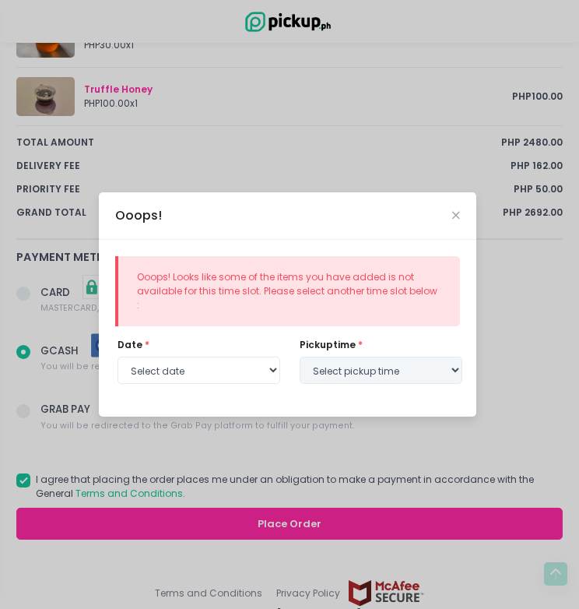
scroll to position [1236, 0]
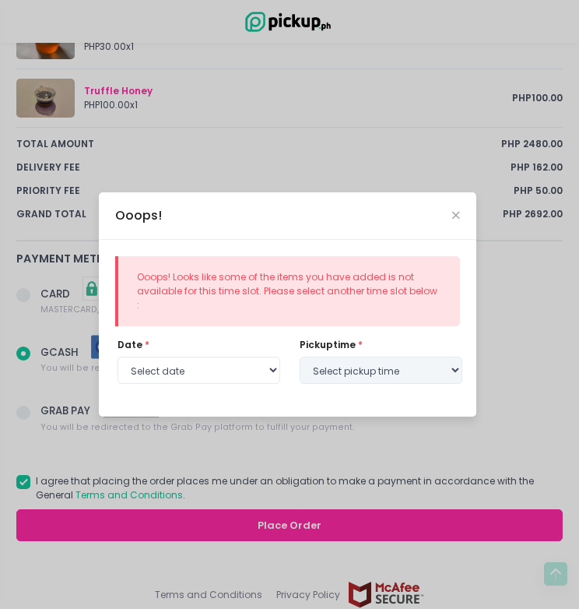
select select "2025-10-04"
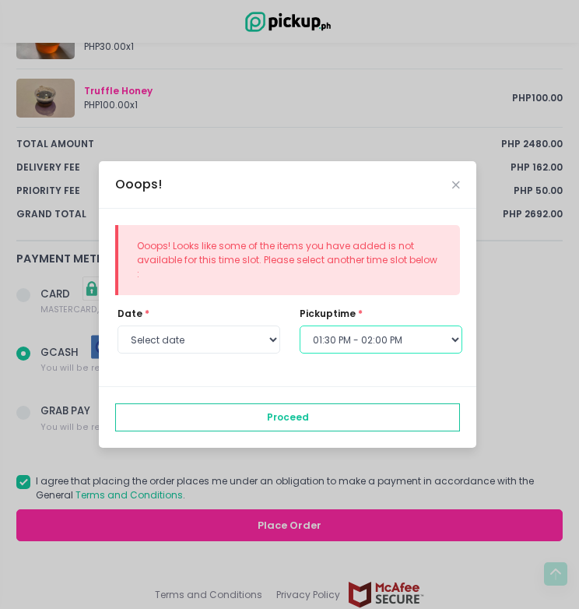
select select "14:00"
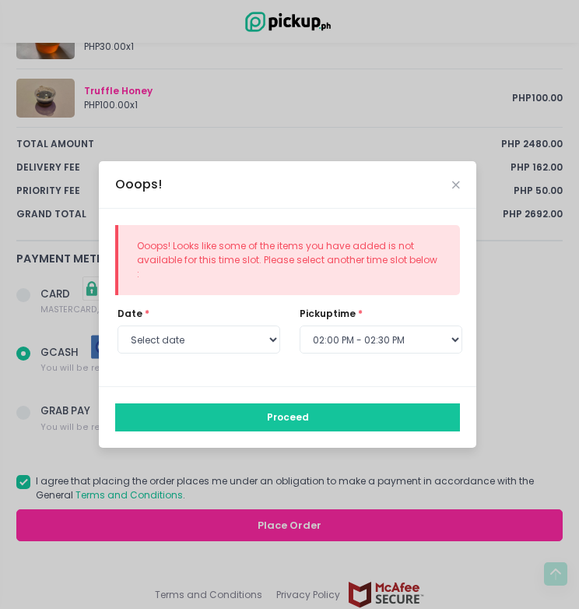
click at [333, 411] on button "Proceed" at bounding box center [287, 417] width 345 height 28
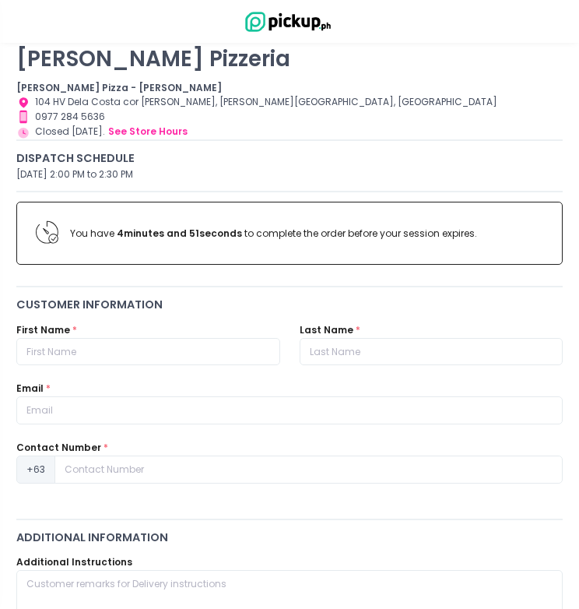
scroll to position [119, 0]
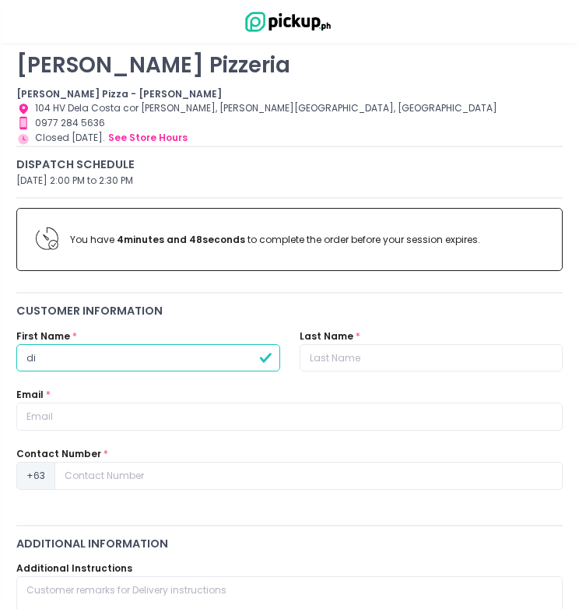
type input "d"
type input "jonathan"
type input "siddayao"
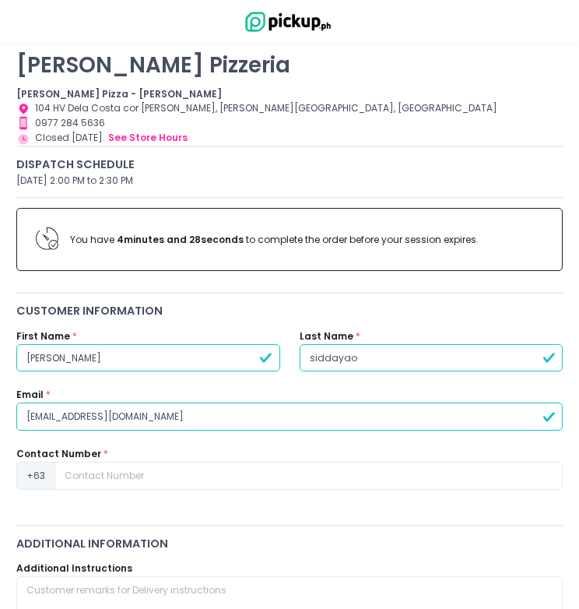
type input "dianapenaflor1991@gmail.com"
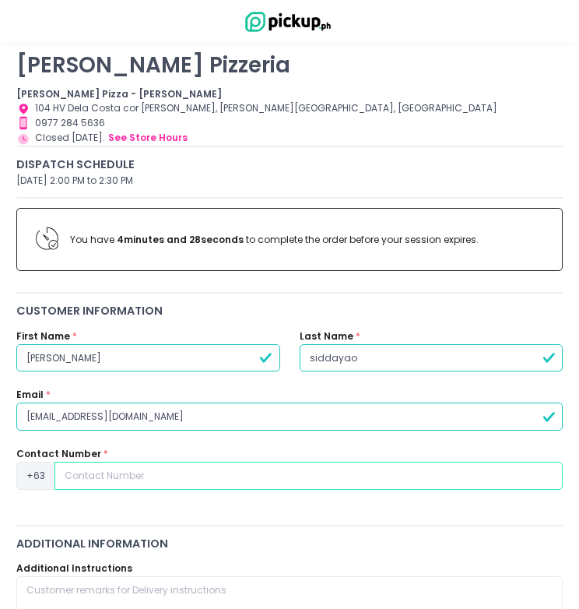
click at [107, 462] on input at bounding box center [308, 476] width 508 height 28
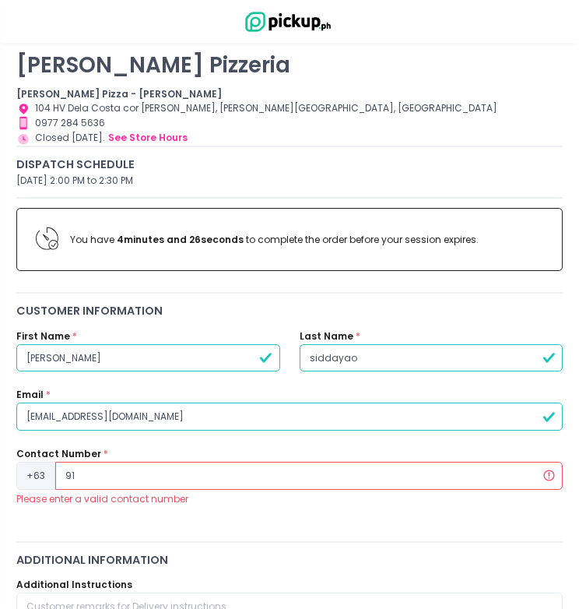
type input "9"
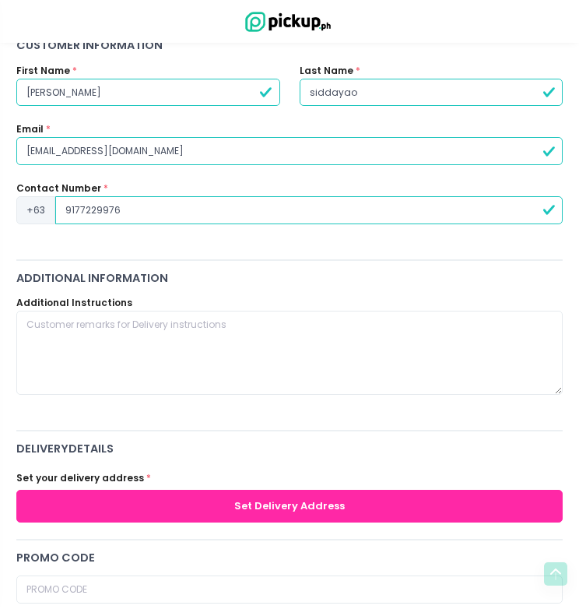
scroll to position [412, 0]
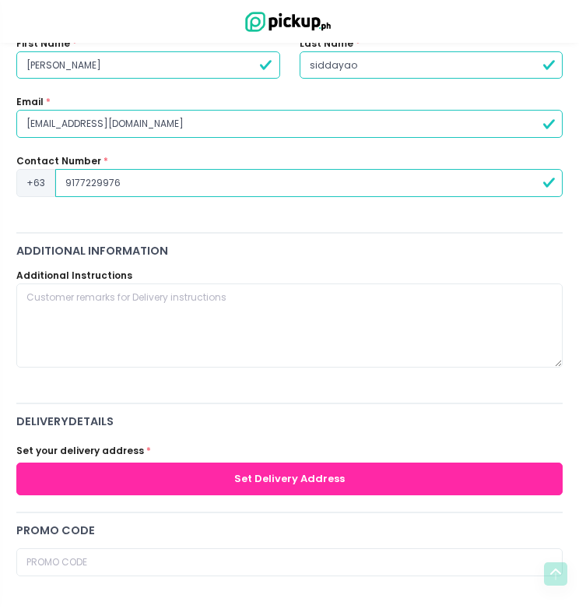
type input "9177229976"
click at [189, 462] on button "Set Delivery Address" at bounding box center [289, 478] width 547 height 32
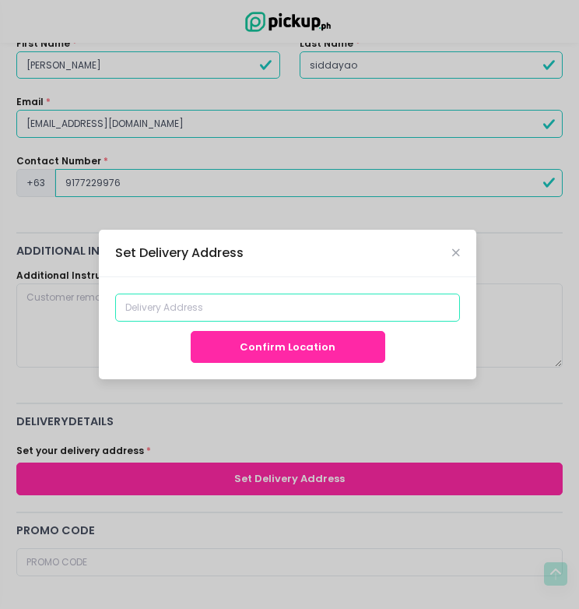
click at [271, 310] on input at bounding box center [287, 308] width 345 height 28
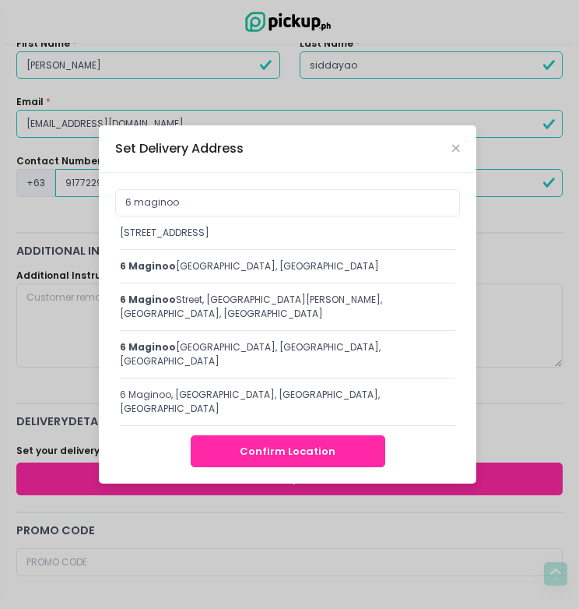
click at [262, 240] on div "6 Maginoo, Diliman, Quezon City, Metro Manila, Philippines" at bounding box center [288, 233] width 336 height 14
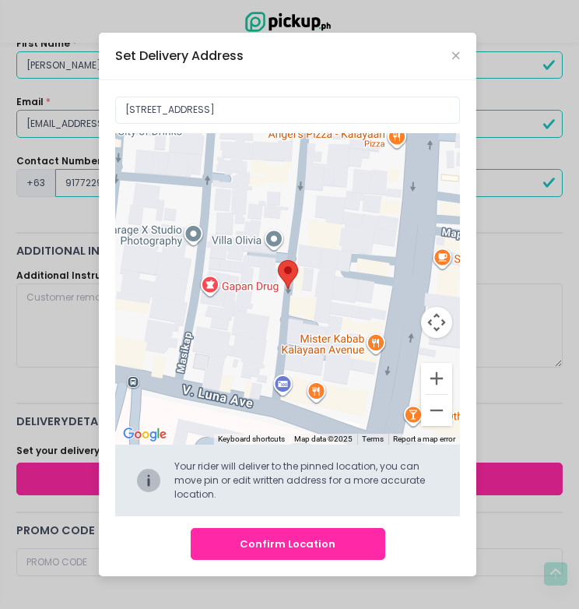
drag, startPoint x: 291, startPoint y: 278, endPoint x: 296, endPoint y: 313, distance: 35.3
click at [296, 313] on div "Move pin to edit location" at bounding box center [287, 288] width 345 height 311
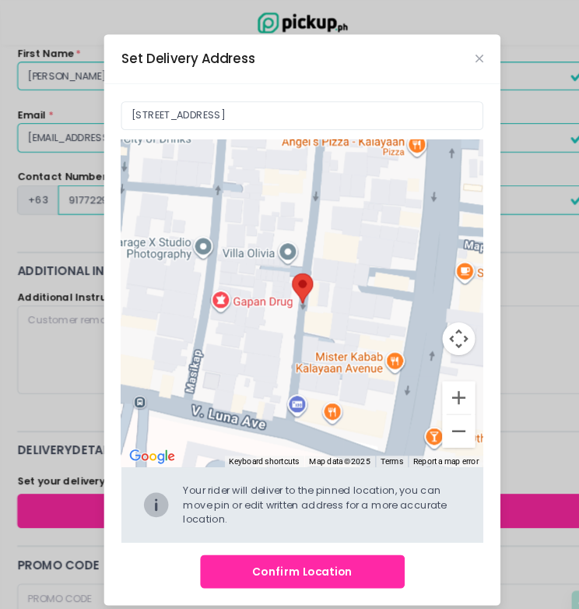
scroll to position [415, 0]
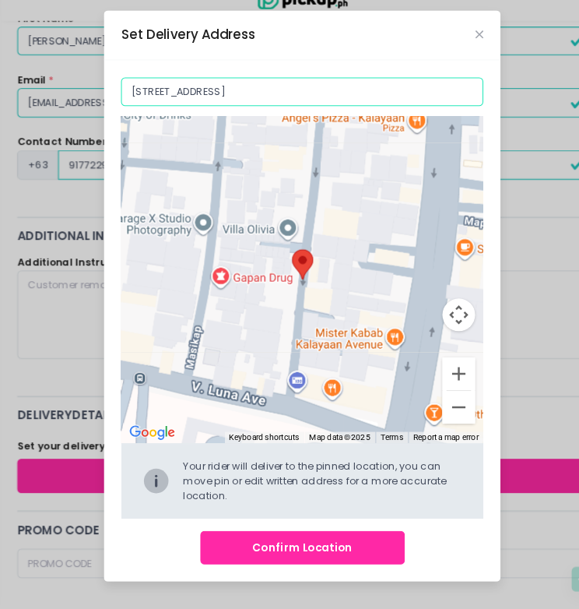
click at [132, 97] on input "10 Maginoo, Diliman, Quezon City, 1100 Metro Manila, Philippines" at bounding box center [287, 111] width 345 height 28
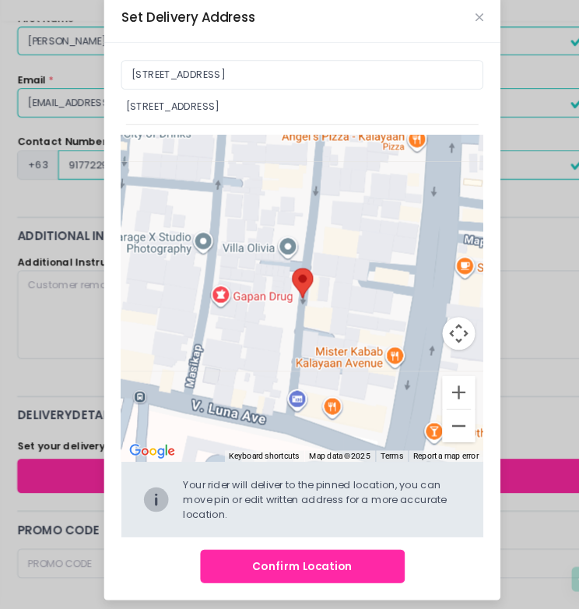
type input "6 Maginoo, Diliman, Quezon City, Metro Manila, Philippines"
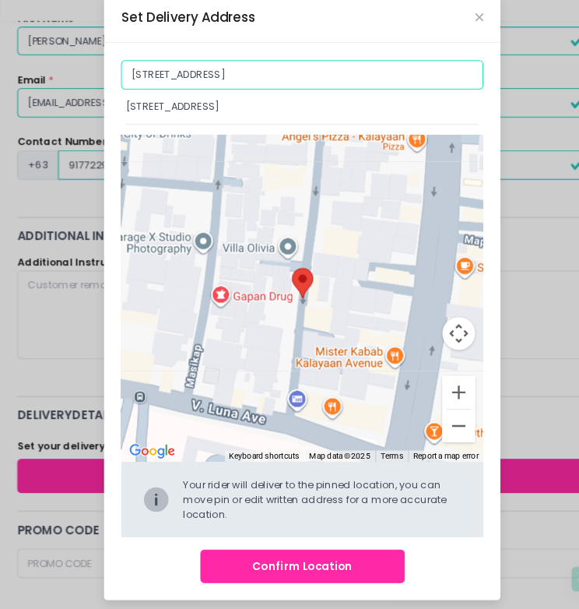
scroll to position [414, 0]
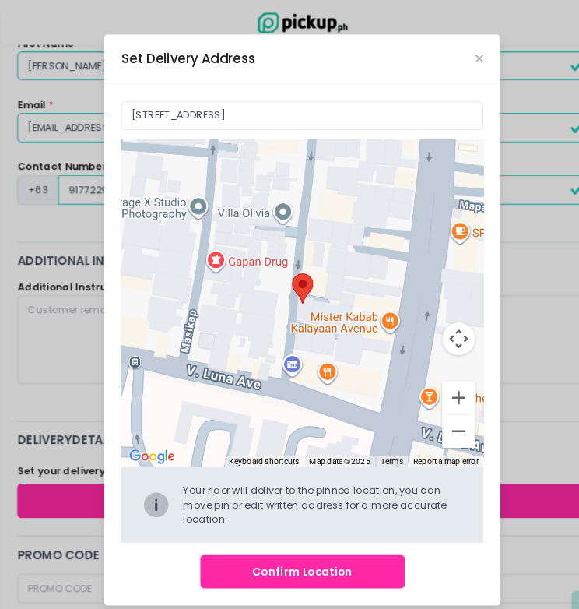
click at [280, 547] on button "Confirm Location" at bounding box center [288, 544] width 195 height 32
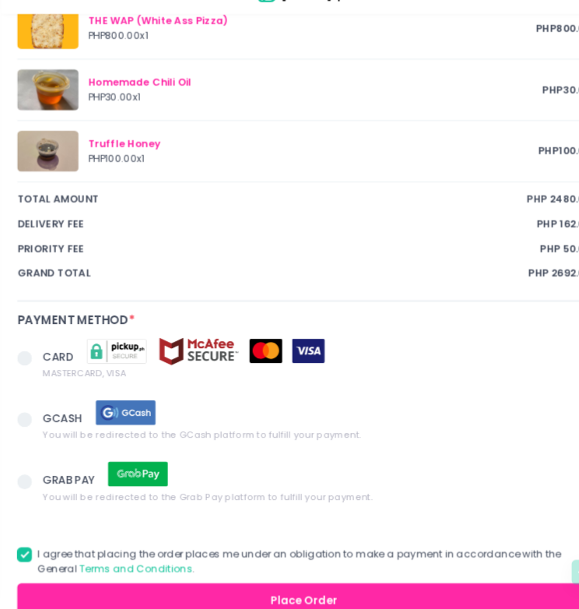
scroll to position [1170, 0]
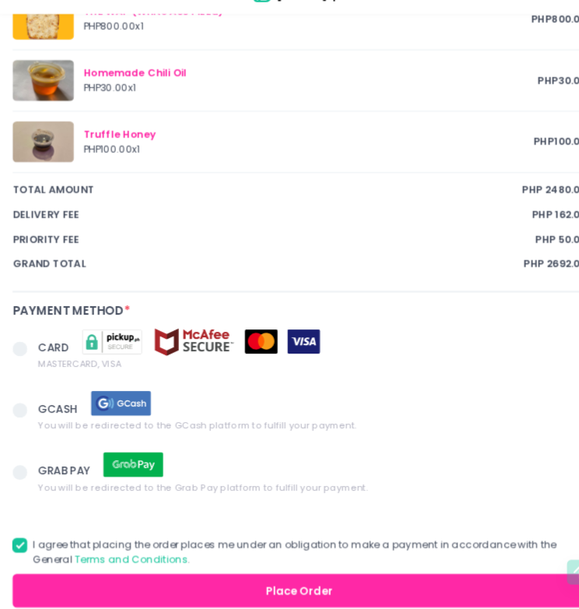
click at [19, 413] on span at bounding box center [23, 420] width 14 height 14
click at [36, 412] on input "GCASH You will be redirected to the GCash platform to fulfill your payment." at bounding box center [41, 417] width 10 height 10
click at [223, 575] on button "Place Order" at bounding box center [289, 591] width 547 height 32
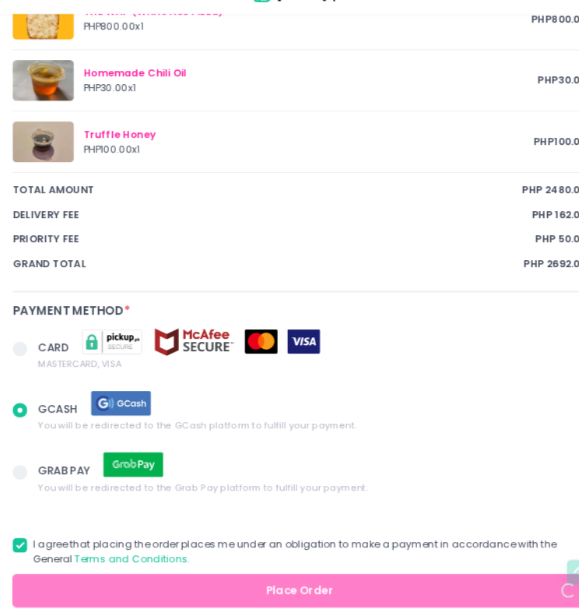
radio input "true"
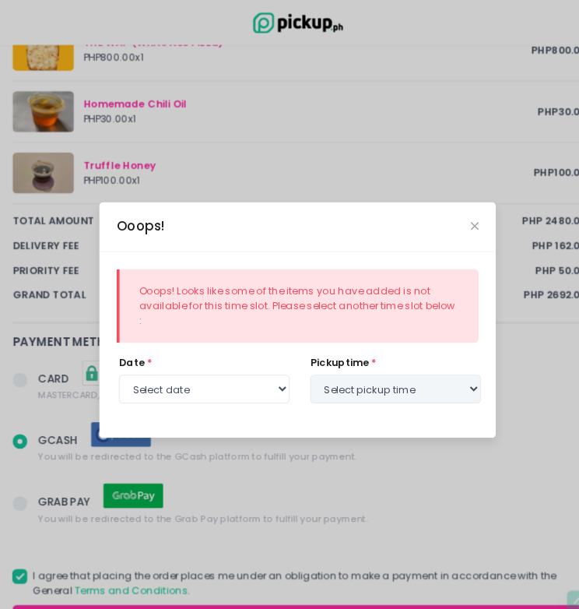
select select "2025-10-04"
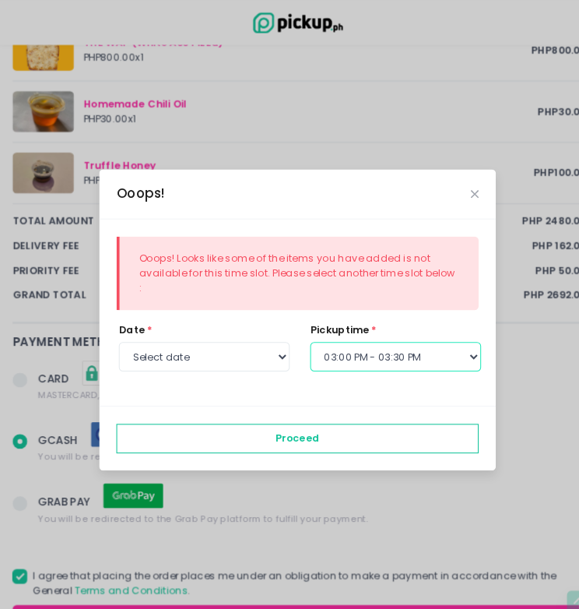
select select "14:00"
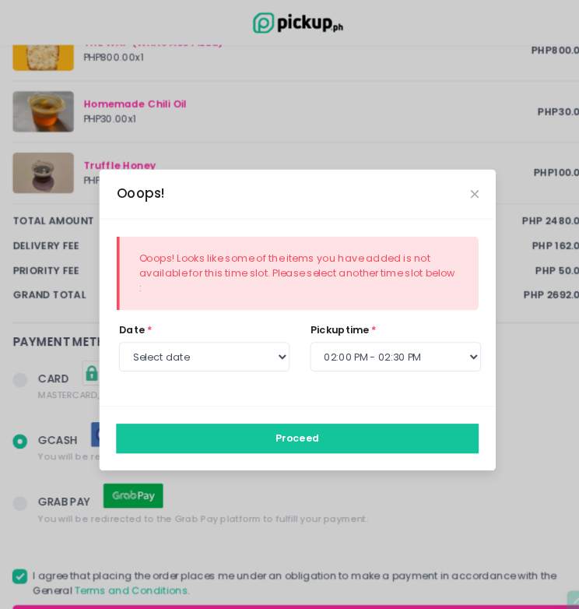
click at [310, 420] on button "Proceed" at bounding box center [287, 417] width 345 height 28
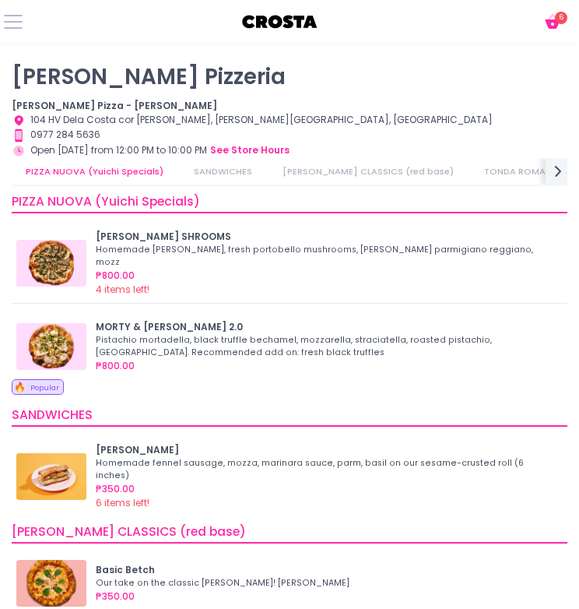
click at [563, 25] on button "Cart Created with Sketch." at bounding box center [555, 22] width 25 height 20
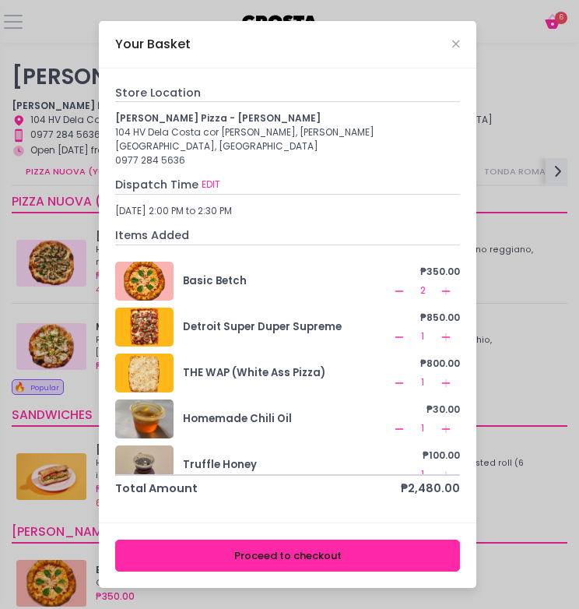
click at [196, 125] on b "[PERSON_NAME] Pizza - [PERSON_NAME]" at bounding box center [218, 117] width 206 height 13
click at [166, 112] on div "Store Location Crosta Pizza - Salcedo 104 HV Dela Costa cor LP Leviste, Salcedo…" at bounding box center [287, 126] width 345 height 83
click at [457, 49] on icon "Close" at bounding box center [456, 44] width 8 height 10
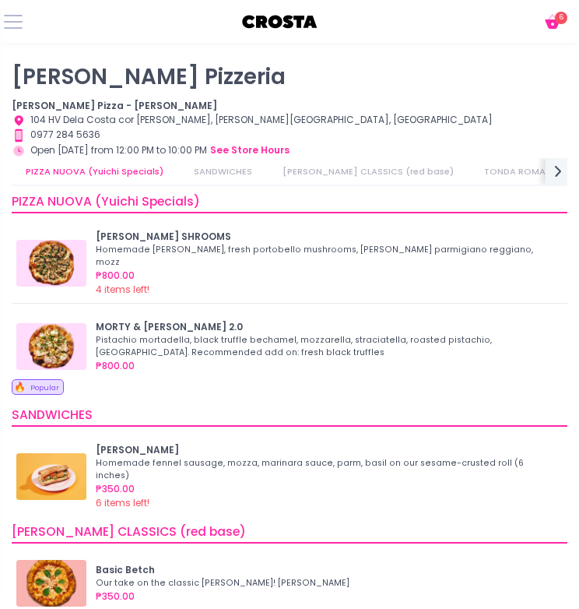
click at [115, 73] on p "[PERSON_NAME] Pizzeria" at bounding box center [290, 77] width 556 height 26
click at [106, 109] on b "[PERSON_NAME] Pizza - [PERSON_NAME]" at bounding box center [115, 105] width 206 height 13
click at [558, 17] on span "6" at bounding box center [561, 18] width 12 height 12
click at [553, 25] on icon "Cart Created with Sketch." at bounding box center [552, 21] width 19 height 19
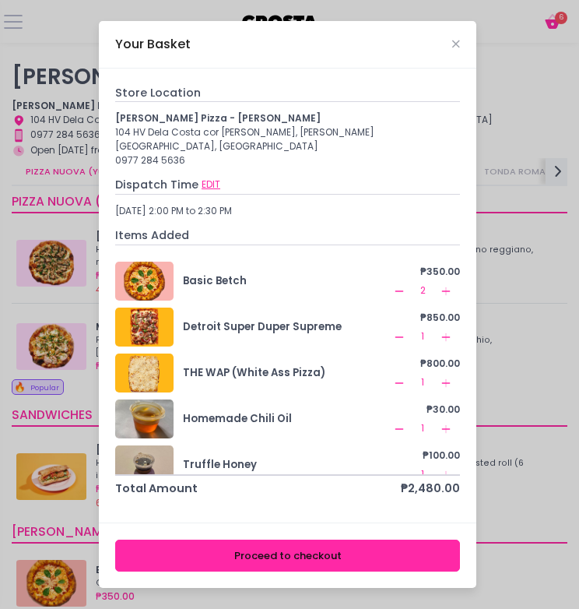
click at [209, 178] on button "EDIT" at bounding box center [211, 185] width 20 height 16
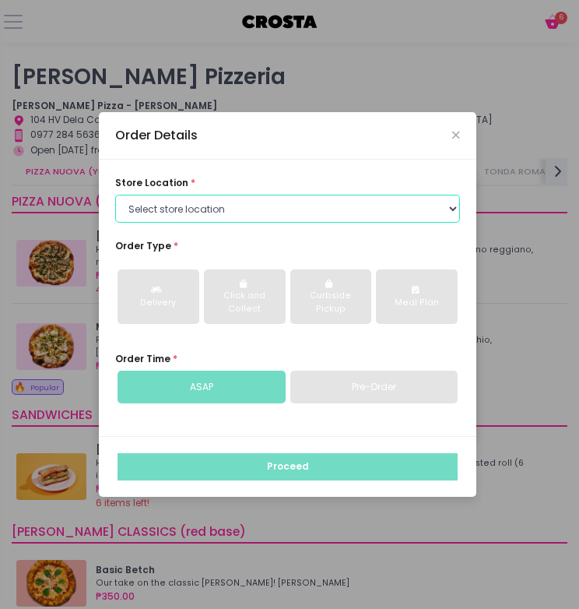
select select "65090bae48156caed44a5eb4"
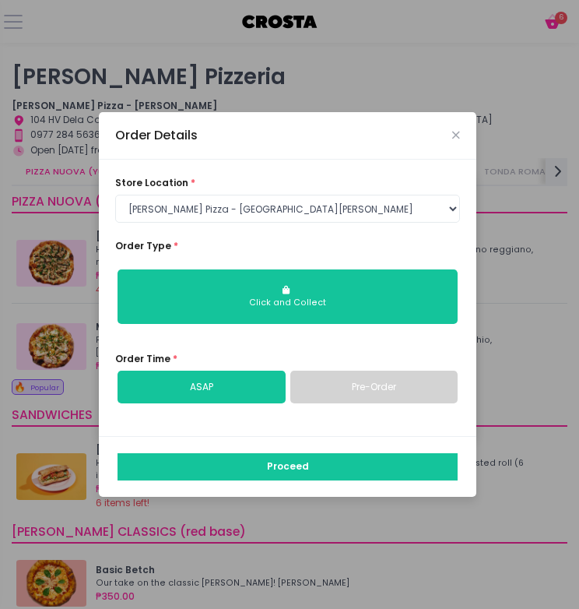
click at [336, 390] on link "Pre-Order" at bounding box center [374, 387] width 168 height 33
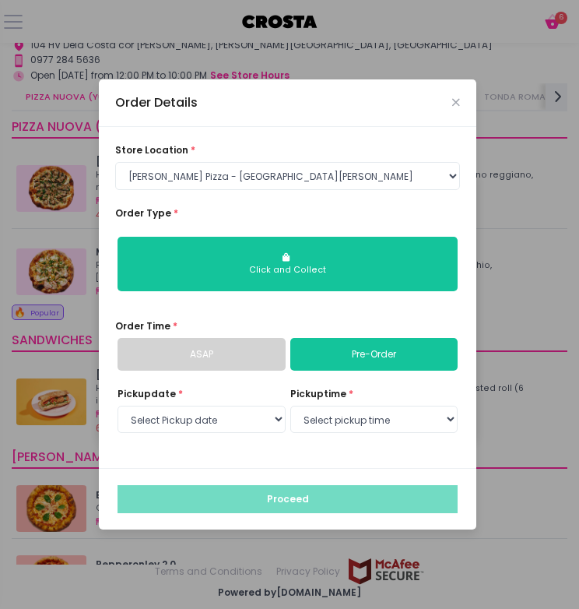
scroll to position [74, 0]
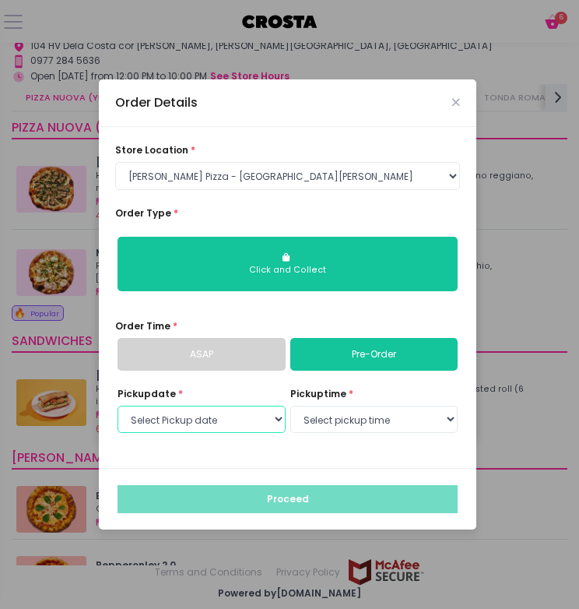
select select "2025-10-04"
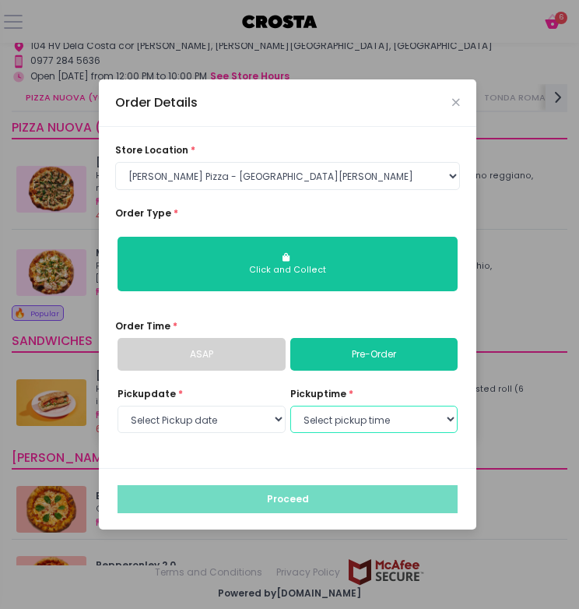
select select "13:30"
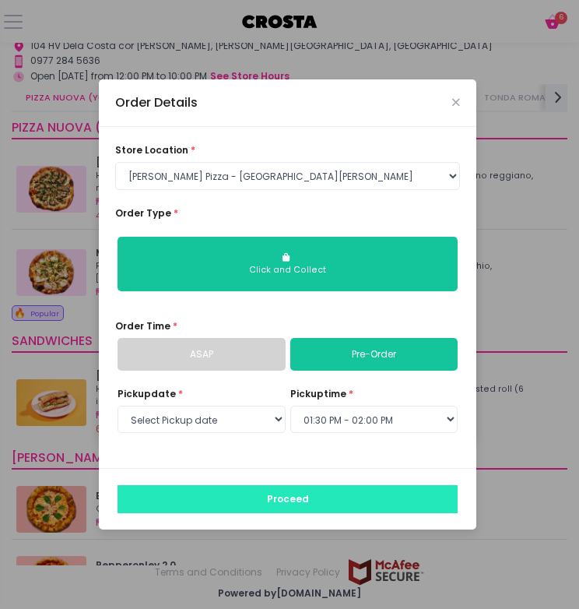
click at [316, 508] on button "Proceed" at bounding box center [288, 499] width 340 height 28
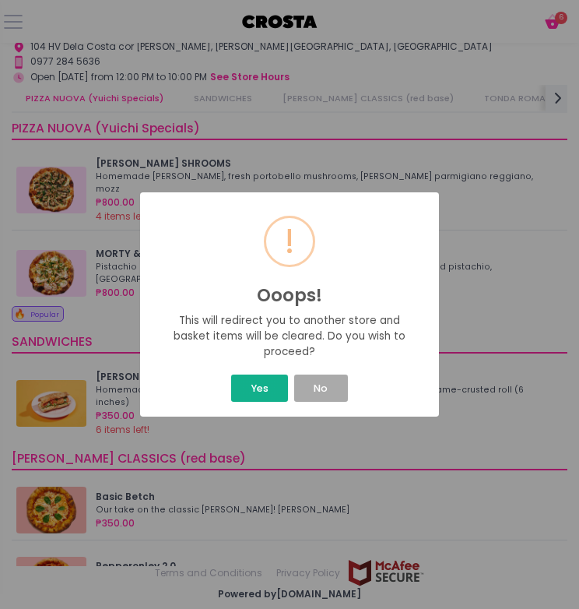
click at [251, 380] on button "Yes" at bounding box center [259, 387] width 57 height 27
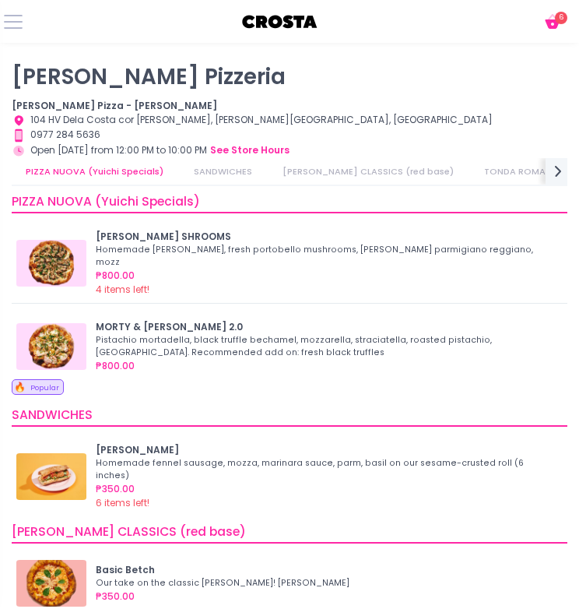
scroll to position [0, 0]
click at [557, 21] on span "6" at bounding box center [561, 18] width 12 height 12
click at [543, 29] on icon "Cart Created with Sketch." at bounding box center [552, 21] width 19 height 19
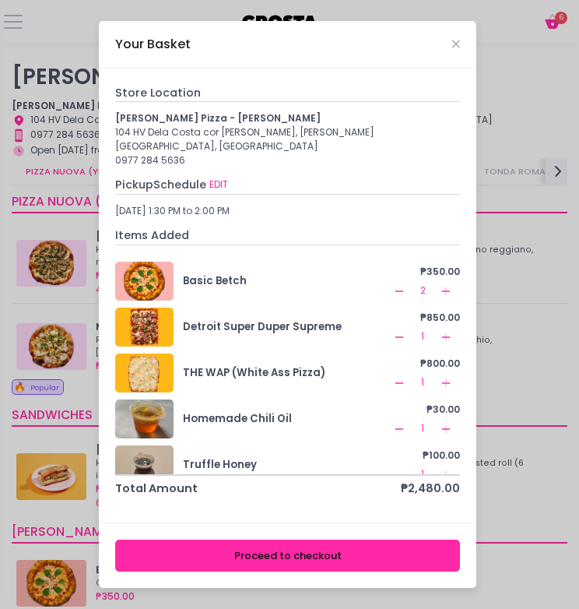
scroll to position [15, 0]
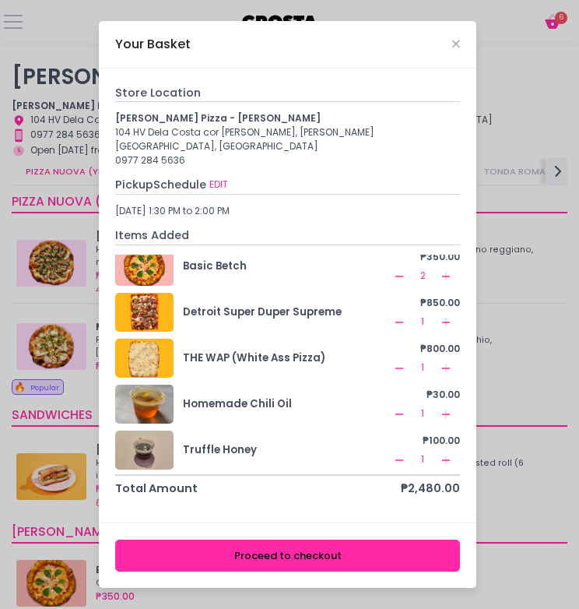
click at [171, 177] on span "Pickup Schedule" at bounding box center [160, 185] width 91 height 16
click at [214, 182] on button "EDIT" at bounding box center [219, 185] width 20 height 16
select select "65090bae48156caed44a5eb4"
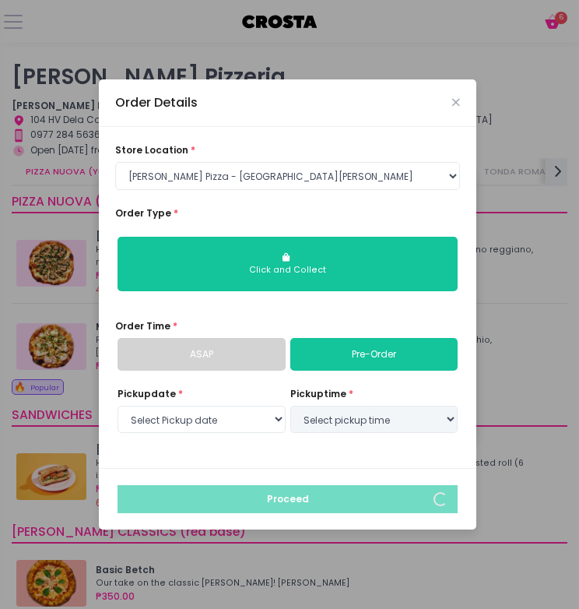
select select "2025-10-04"
select select "13:30"
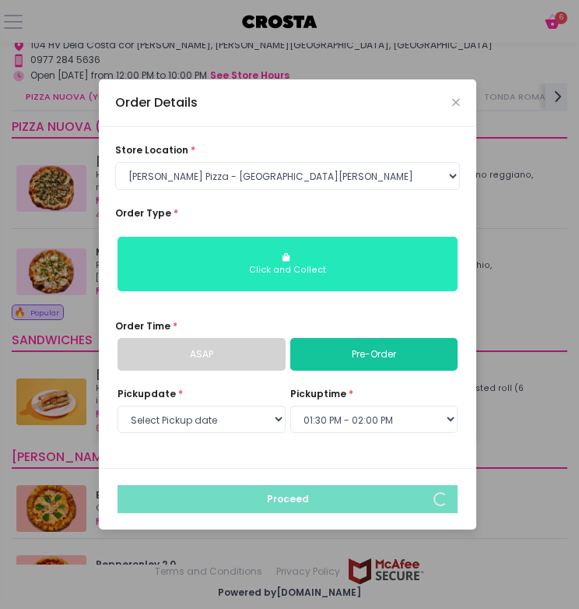
scroll to position [74, 0]
click at [289, 265] on div "Click and Collect" at bounding box center [288, 270] width 320 height 12
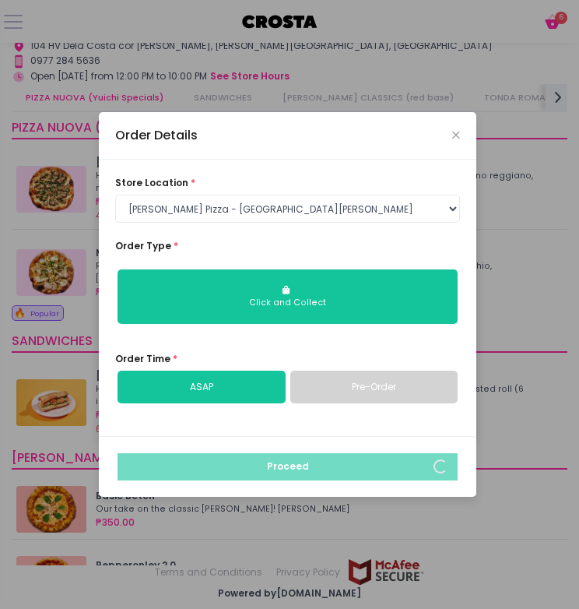
click at [351, 381] on link "Pre-Order" at bounding box center [374, 387] width 168 height 33
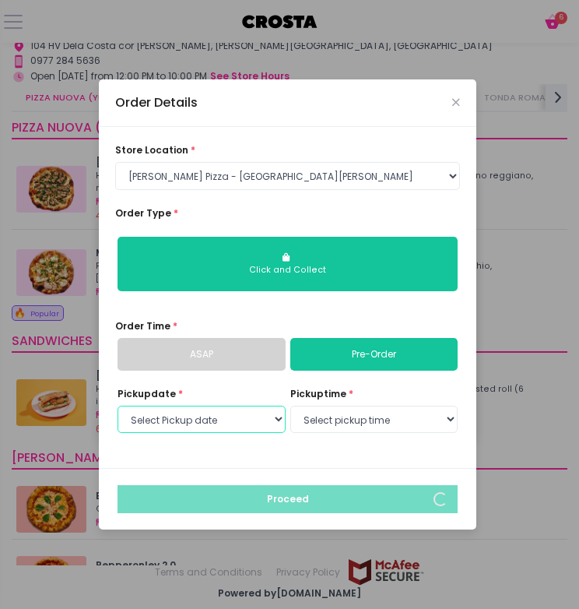
select select "2025-10-04"
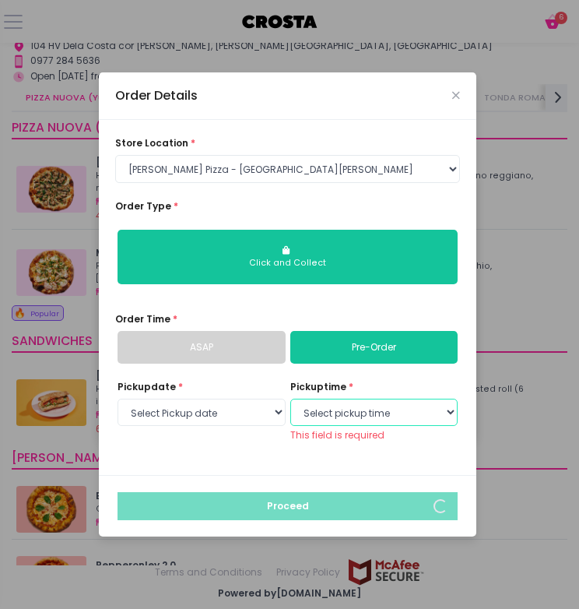
select select "14:00"
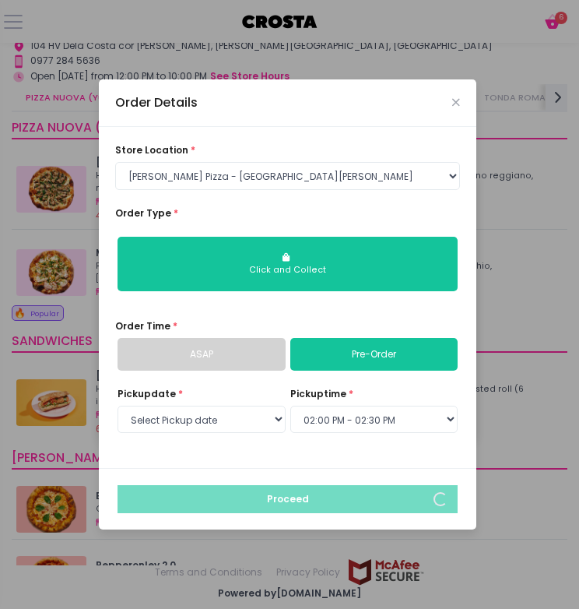
click at [465, 97] on div "Order Details" at bounding box center [288, 102] width 378 height 47
click at [454, 100] on icon "Close" at bounding box center [456, 102] width 8 height 10
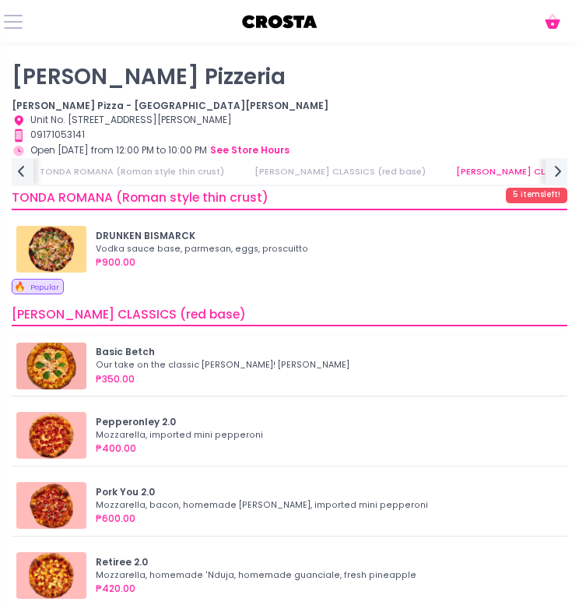
click at [152, 385] on div "₱350.00" at bounding box center [327, 379] width 462 height 14
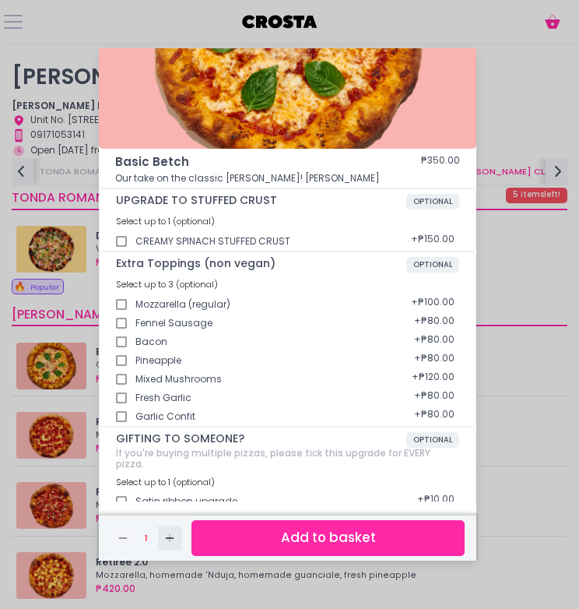
click at [167, 539] on icon "Add Created with Sketch." at bounding box center [169, 538] width 12 height 12
click at [289, 537] on button "Add to basket" at bounding box center [328, 537] width 273 height 35
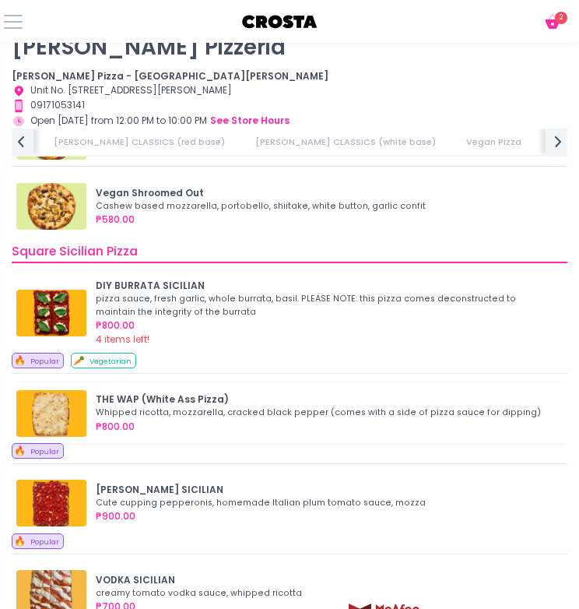
click at [189, 422] on div "₱800.00" at bounding box center [327, 427] width 462 height 14
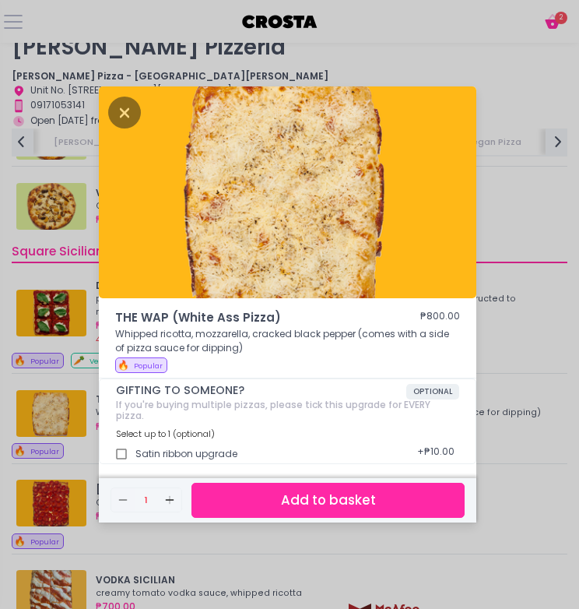
click at [287, 498] on button "Add to basket" at bounding box center [328, 500] width 273 height 35
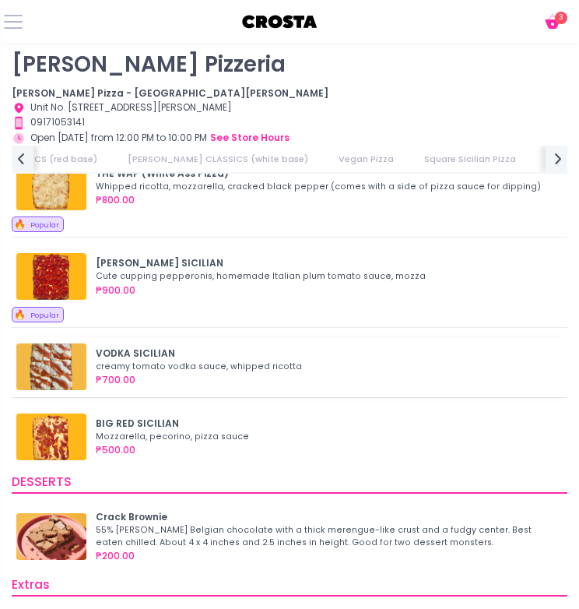
click at [178, 373] on div "₱700.00" at bounding box center [327, 380] width 462 height 14
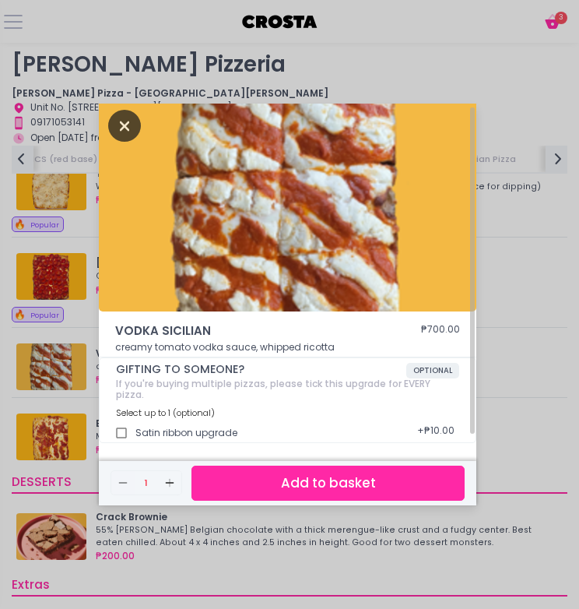
click at [120, 128] on icon "Close" at bounding box center [124, 126] width 33 height 32
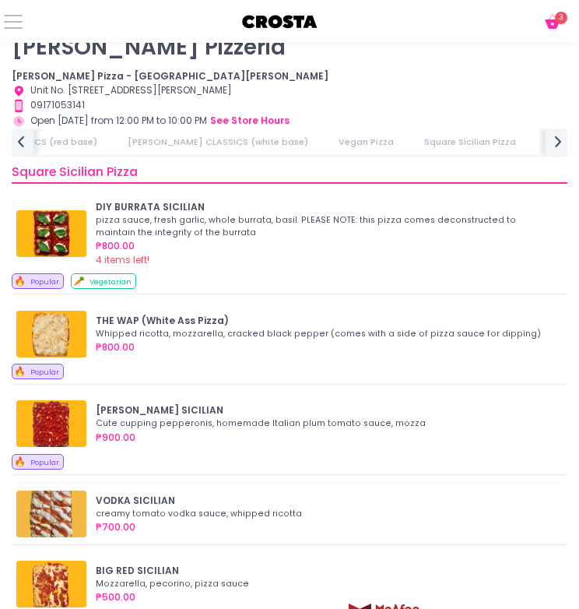
scroll to position [1679, 0]
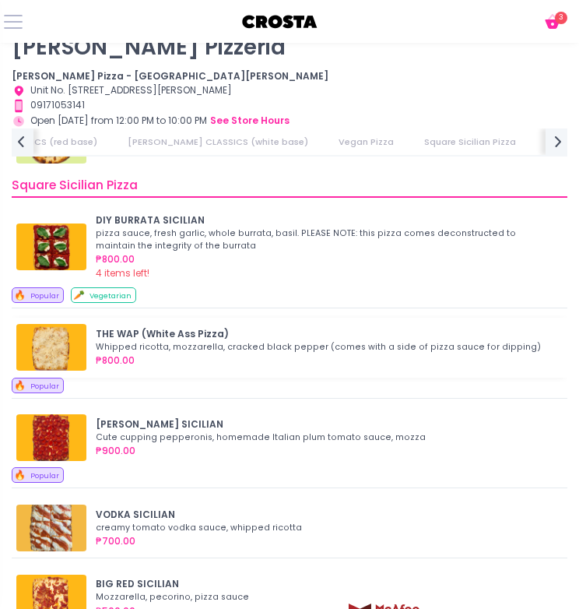
click at [182, 367] on div "THE WAP (White Ass Pizza) Whipped ricotta, mozzarella, cracked black pepper (co…" at bounding box center [289, 347] width 547 height 47
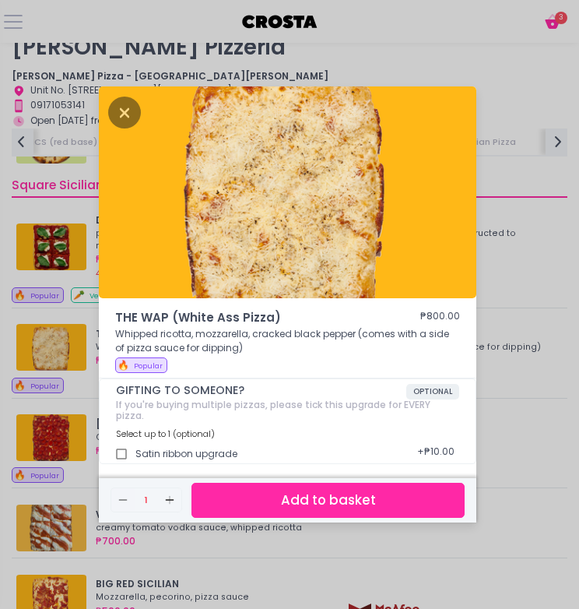
click at [311, 494] on button "Add to basket" at bounding box center [328, 500] width 273 height 35
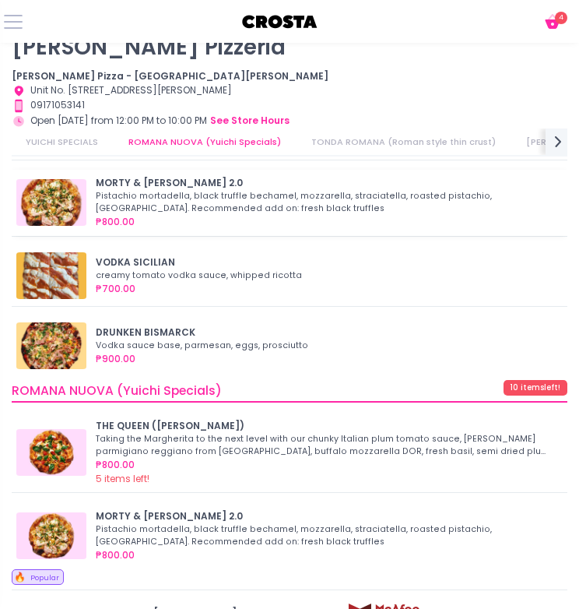
scroll to position [285, 0]
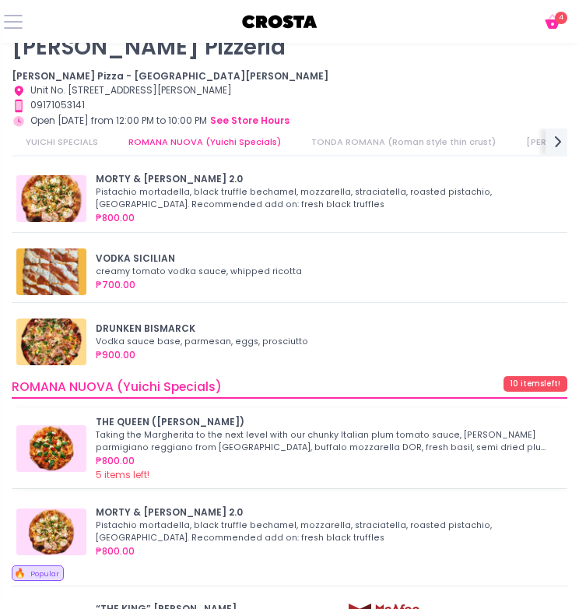
click at [53, 447] on img at bounding box center [51, 448] width 70 height 47
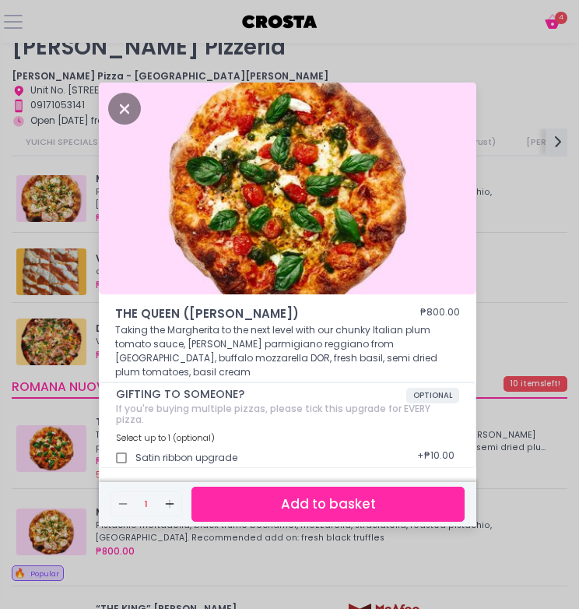
scroll to position [4, 0]
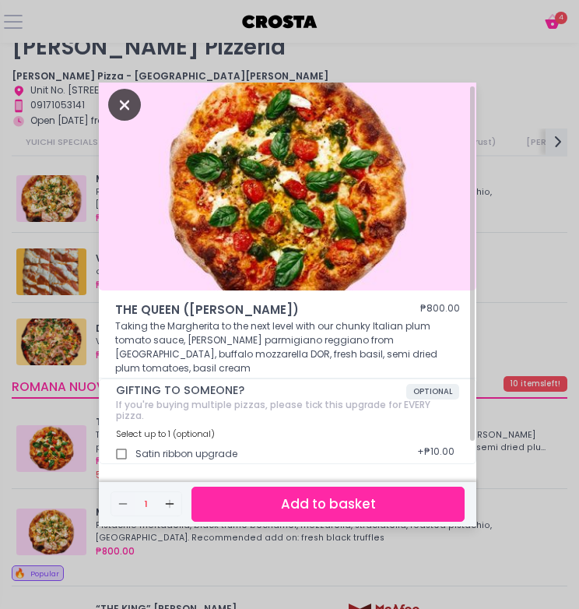
click at [129, 118] on icon "Close" at bounding box center [124, 105] width 33 height 32
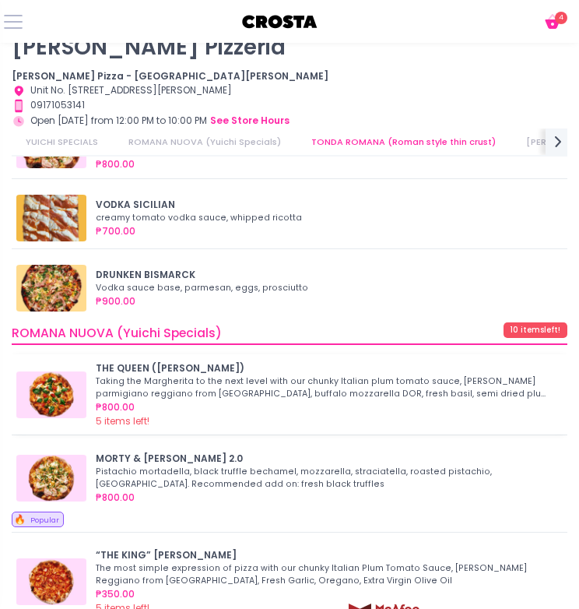
scroll to position [368, 0]
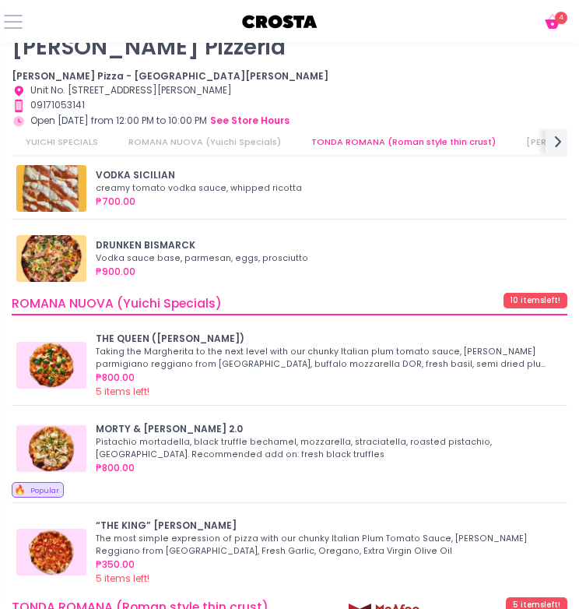
click at [550, 23] on icon at bounding box center [552, 23] width 15 height 9
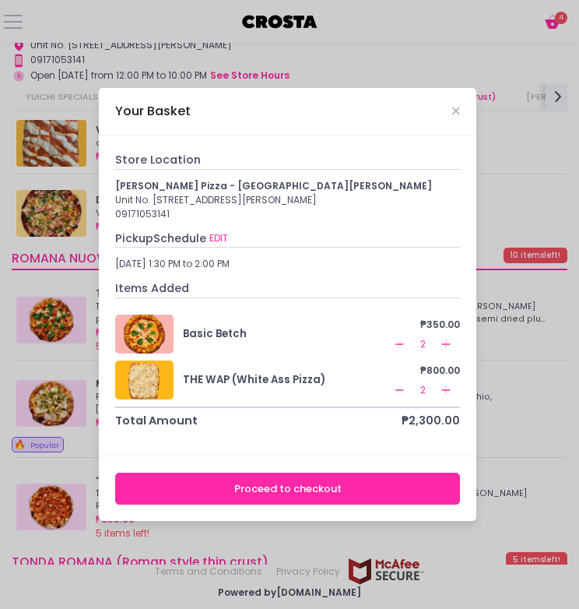
scroll to position [74, 0]
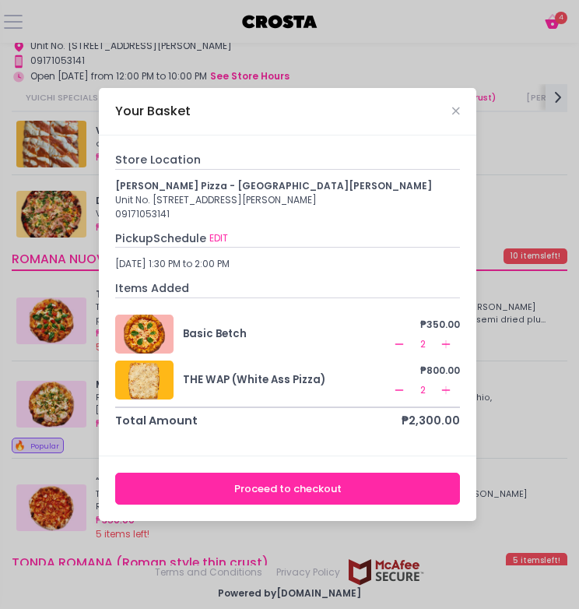
click at [461, 114] on div "Your Basket" at bounding box center [288, 111] width 378 height 47
click at [456, 116] on icon "Close" at bounding box center [456, 111] width 8 height 10
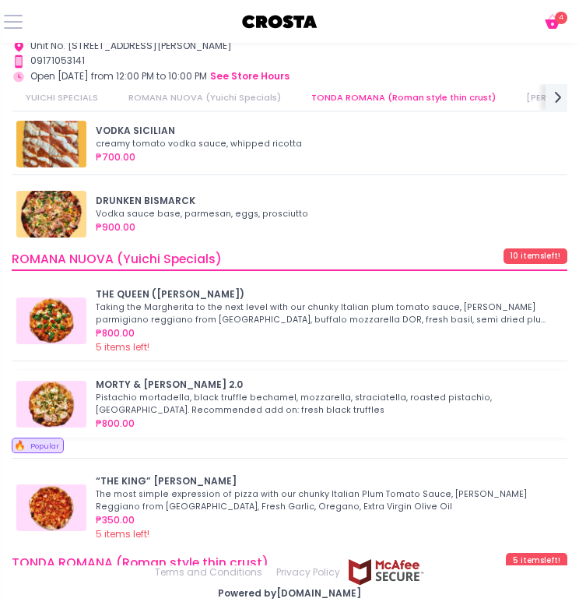
click at [135, 392] on div "Pistachio mortadella, black truffle bechamel, mozzarella, straciatella, roasted…" at bounding box center [325, 404] width 458 height 25
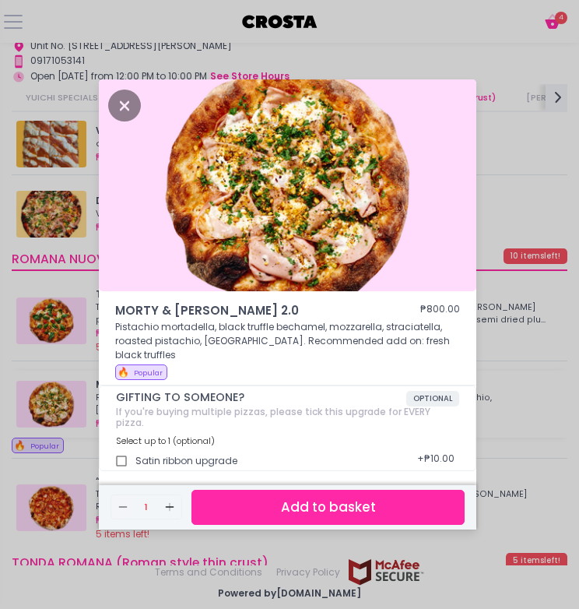
scroll to position [73, 0]
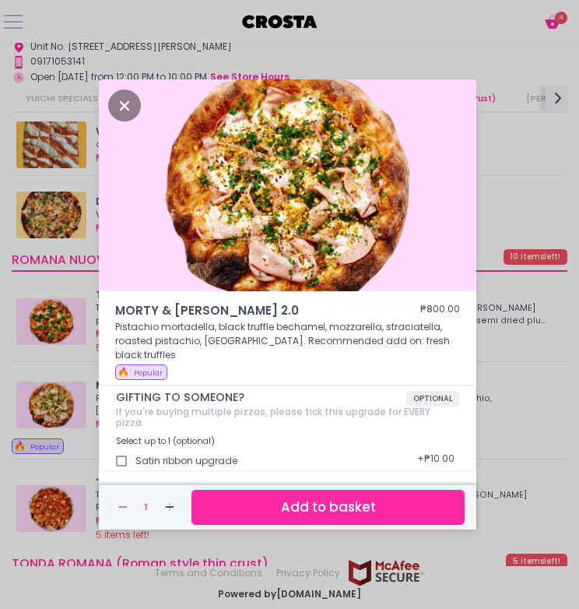
click at [267, 490] on button "Add to basket" at bounding box center [328, 507] width 273 height 35
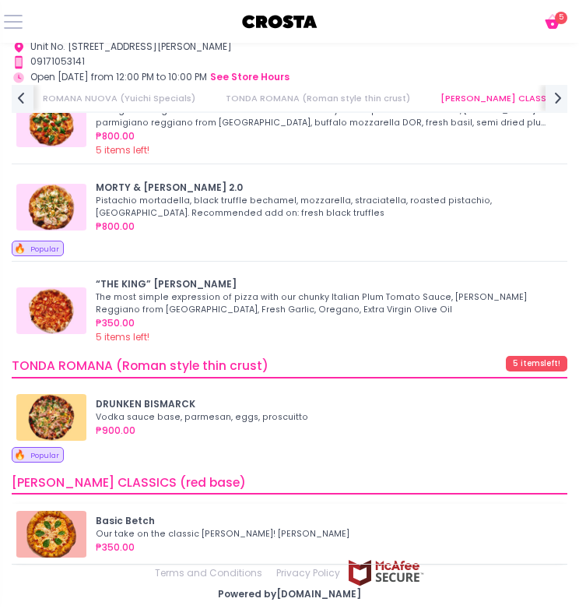
scroll to position [565, 0]
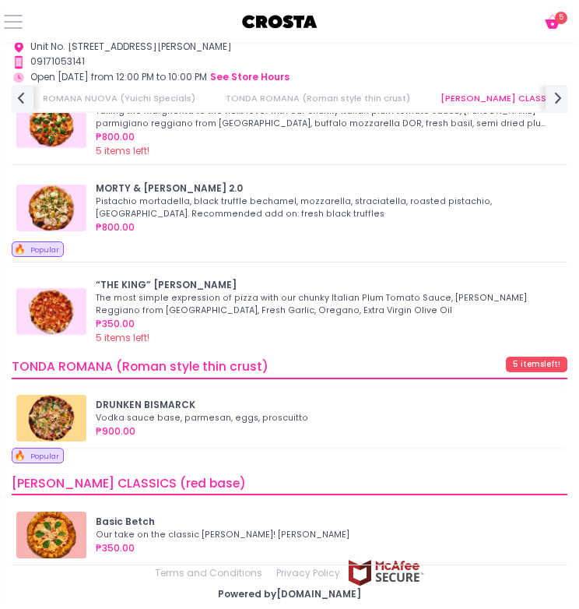
click at [255, 414] on div "Vodka sauce base, parmesan, eggs, proscuitto" at bounding box center [325, 418] width 458 height 12
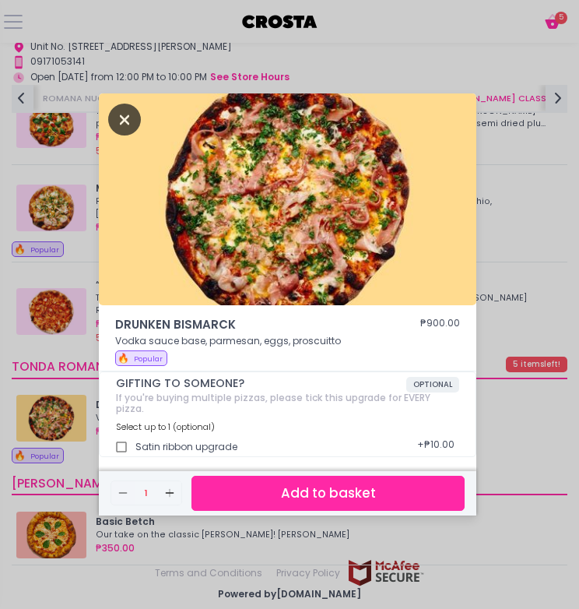
click at [131, 122] on icon "Close" at bounding box center [124, 120] width 33 height 32
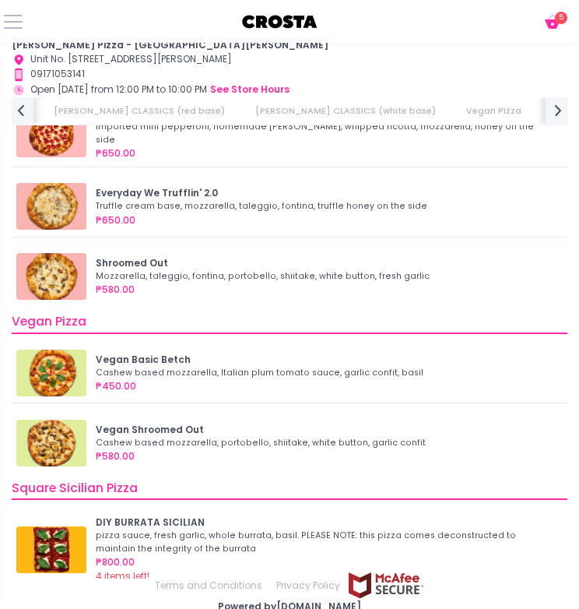
scroll to position [1378, 0]
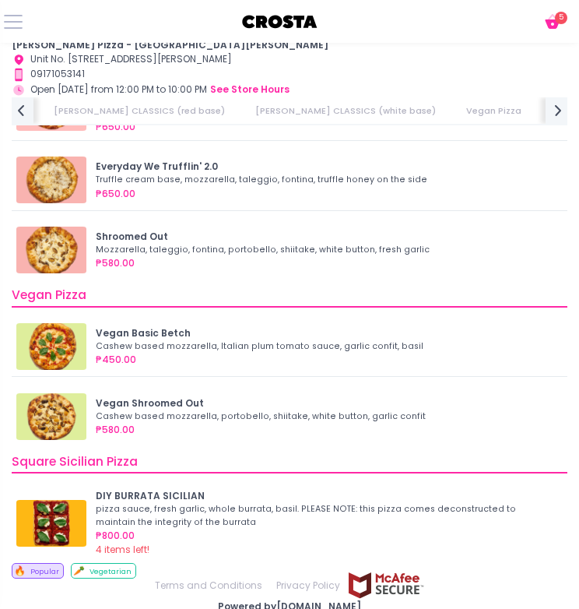
click at [555, 28] on icon at bounding box center [552, 23] width 15 height 9
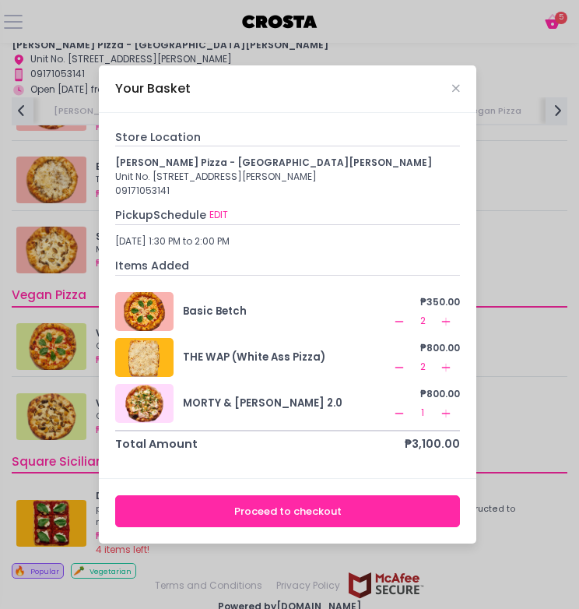
click at [404, 361] on icon "Remove Created with Sketch." at bounding box center [399, 367] width 12 height 12
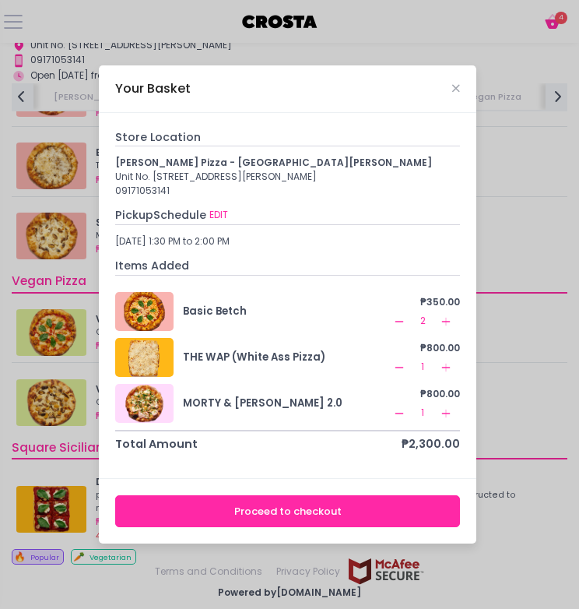
scroll to position [74, 0]
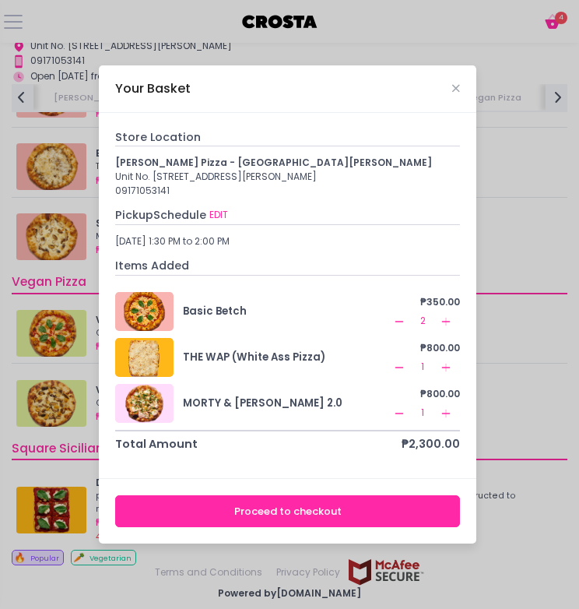
click at [449, 90] on div "Your Basket" at bounding box center [288, 88] width 378 height 47
click at [455, 87] on icon "Close" at bounding box center [456, 88] width 8 height 10
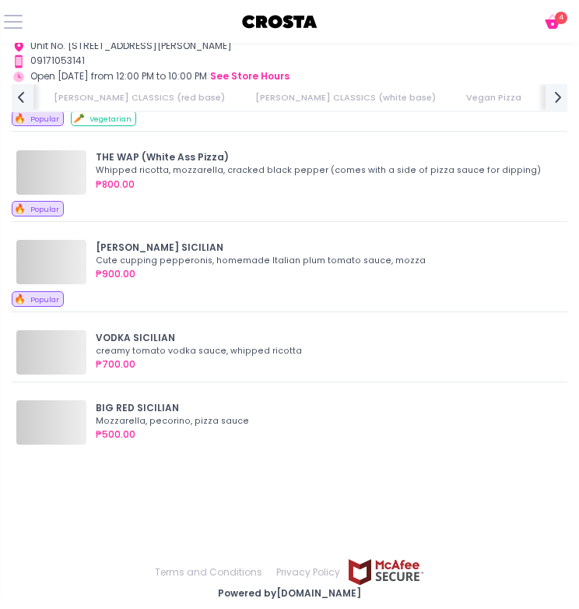
scroll to position [0, 619]
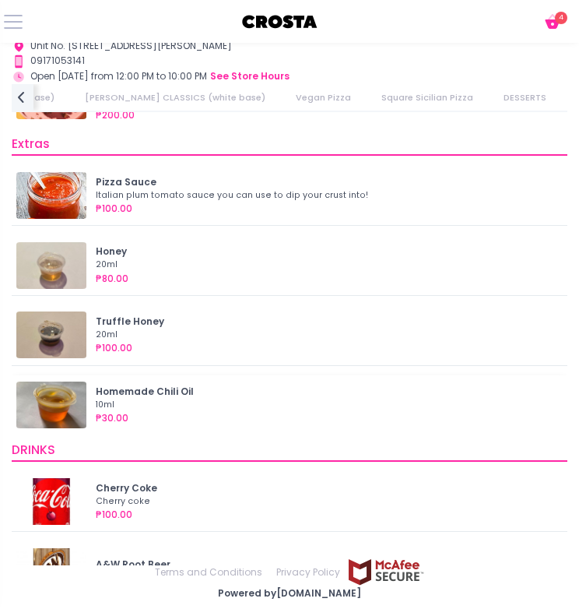
click at [263, 405] on div "10ml" at bounding box center [325, 405] width 458 height 12
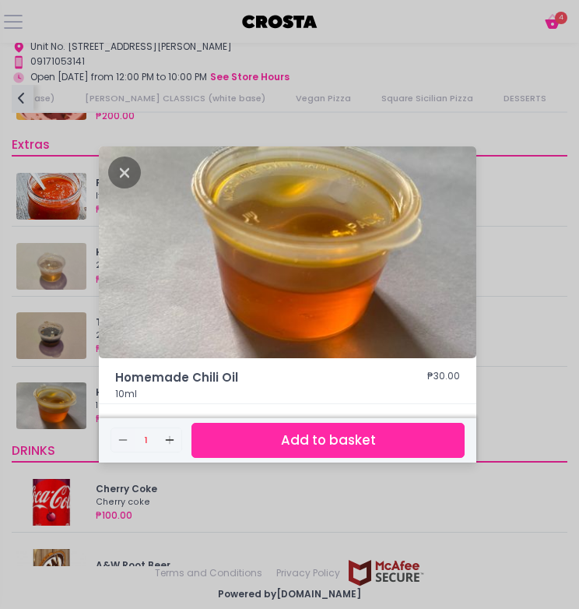
click at [318, 440] on button "Add to basket" at bounding box center [328, 440] width 273 height 35
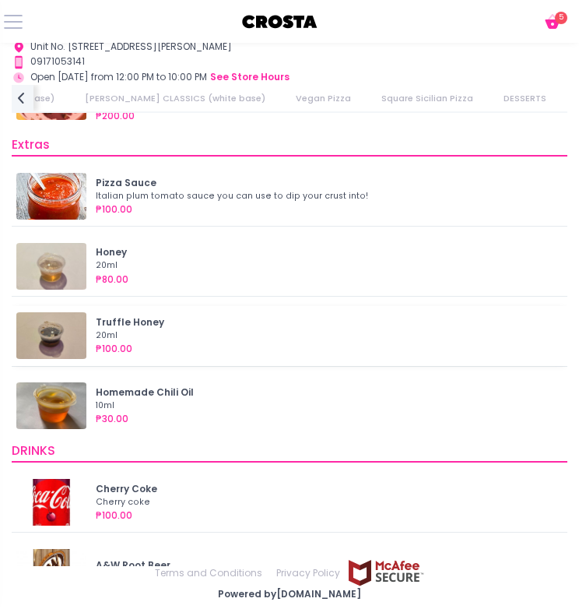
click at [156, 320] on div "Truffle Honey" at bounding box center [327, 322] width 462 height 14
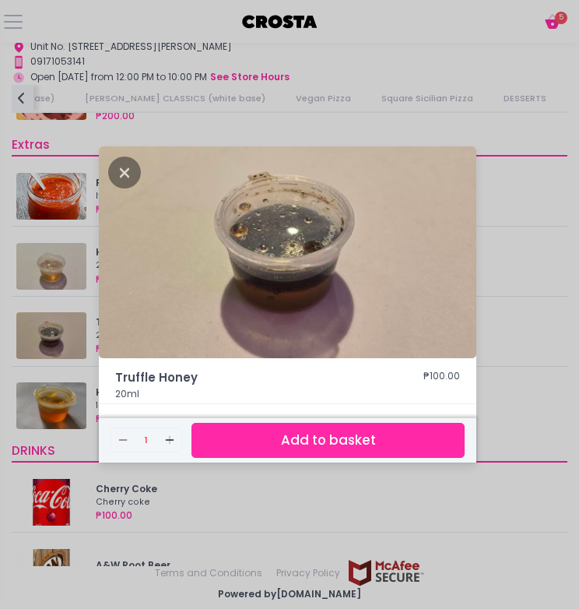
click at [299, 435] on button "Add to basket" at bounding box center [328, 440] width 273 height 35
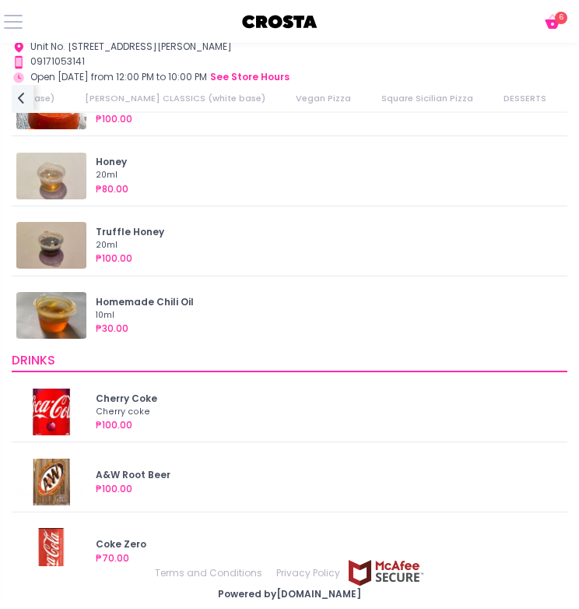
click at [547, 30] on icon "Cart Created with Sketch." at bounding box center [552, 21] width 19 height 19
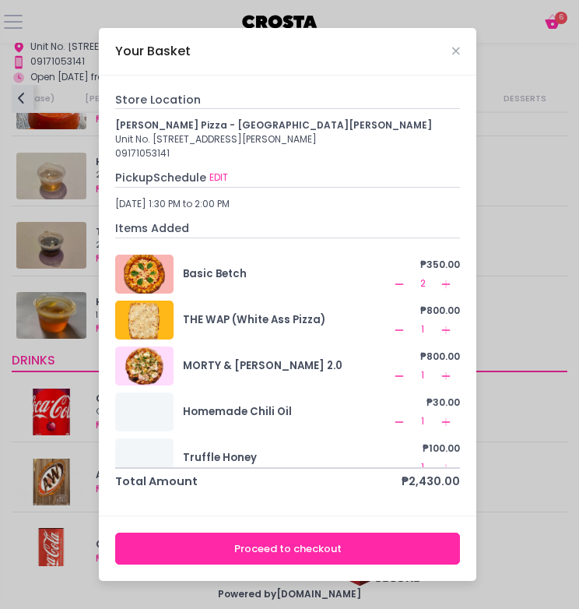
scroll to position [0, 0]
click at [452, 47] on div "Your Basket" at bounding box center [288, 51] width 378 height 47
click at [453, 49] on icon "Close" at bounding box center [456, 51] width 8 height 10
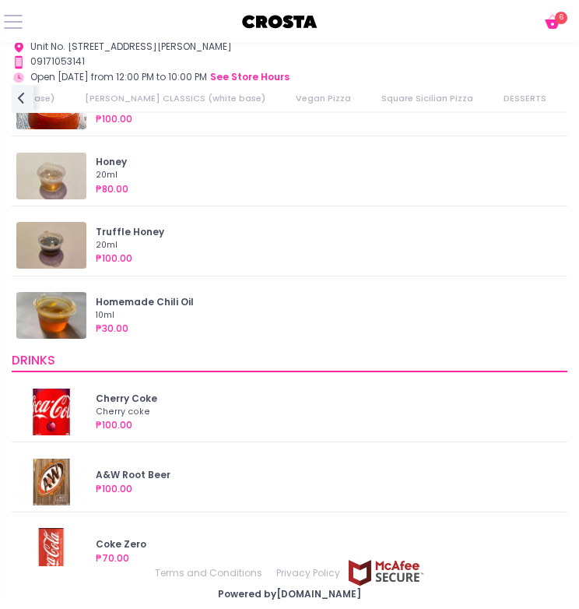
click at [553, 21] on icon at bounding box center [552, 23] width 15 height 9
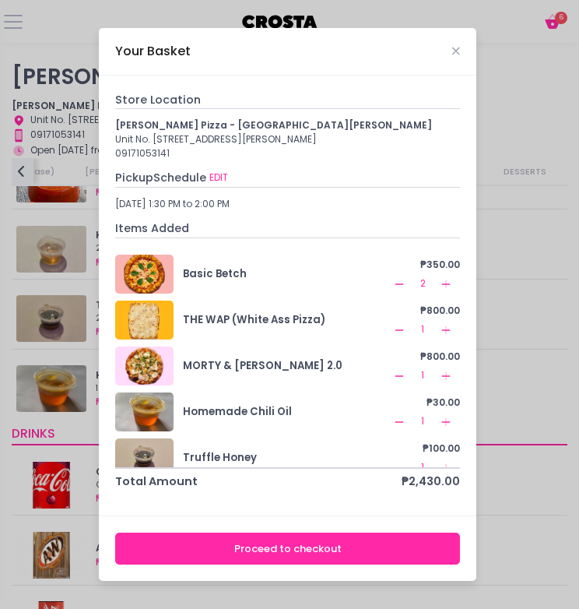
click at [460, 50] on div "Your Basket" at bounding box center [288, 51] width 378 height 47
click at [456, 58] on div "Your Basket" at bounding box center [288, 51] width 378 height 47
click at [231, 550] on button "Proceed to checkout" at bounding box center [287, 549] width 345 height 32
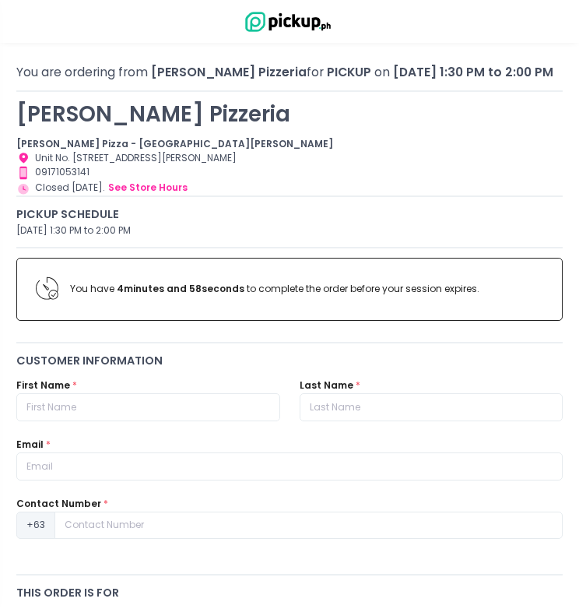
scroll to position [58, 0]
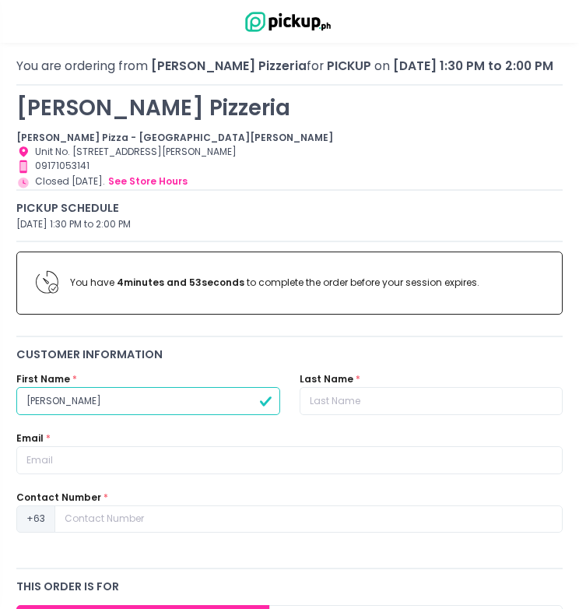
type input "jonathan"
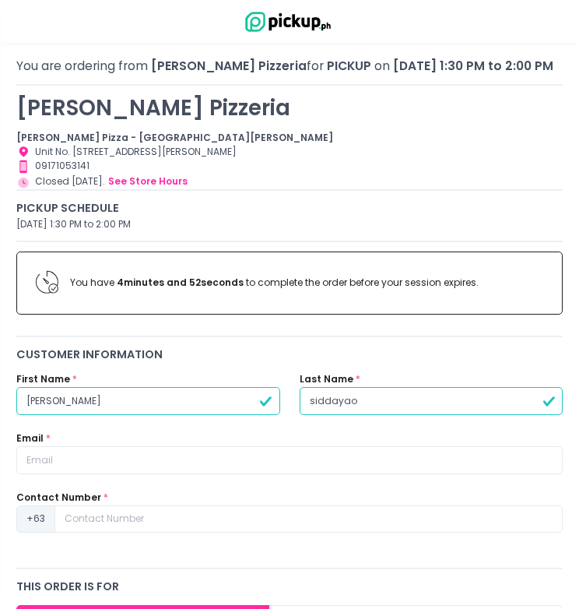
type input "siddayao"
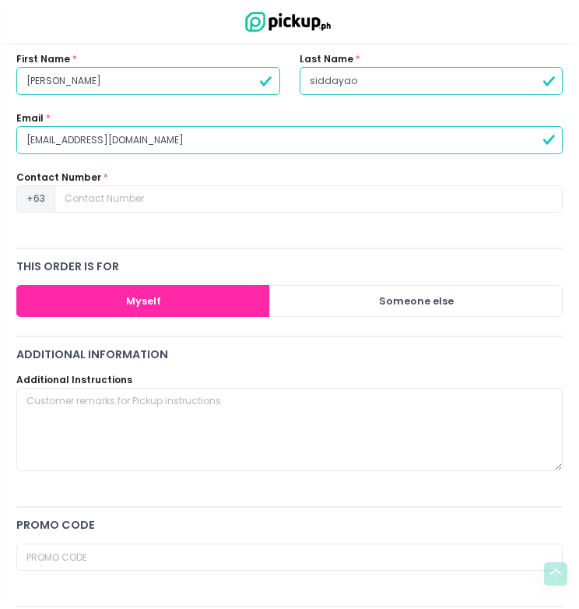
scroll to position [378, 0]
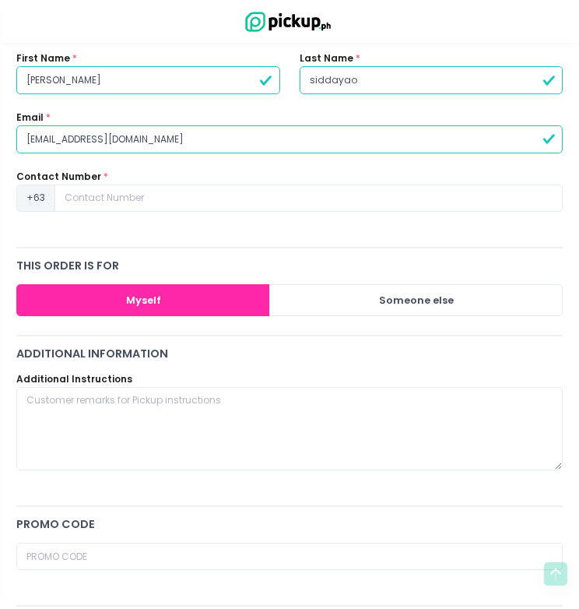
type input "dianapenaflor1991@gmail.com"
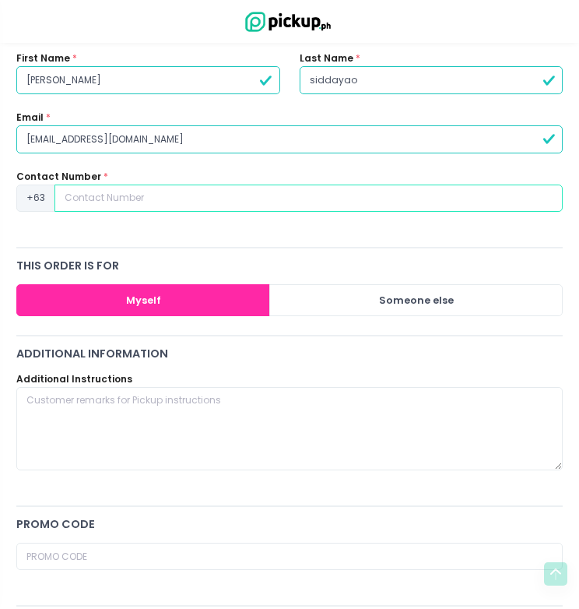
click at [148, 197] on input at bounding box center [308, 199] width 508 height 28
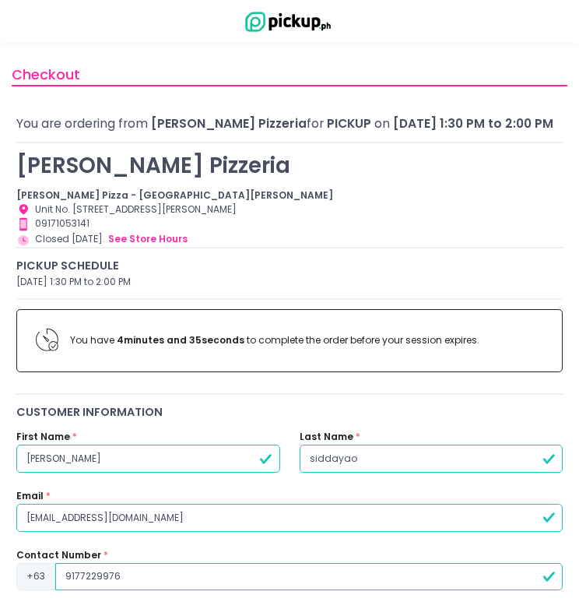
scroll to position [0, 0]
type input "9177229976"
click at [327, 121] on span "Pickup" at bounding box center [349, 123] width 44 height 16
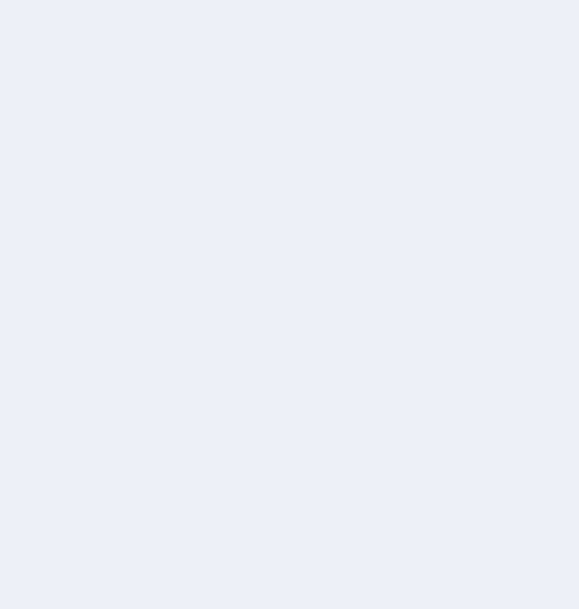
click at [374, 77] on div at bounding box center [289, 304] width 579 height 609
